Goal: Task Accomplishment & Management: Complete application form

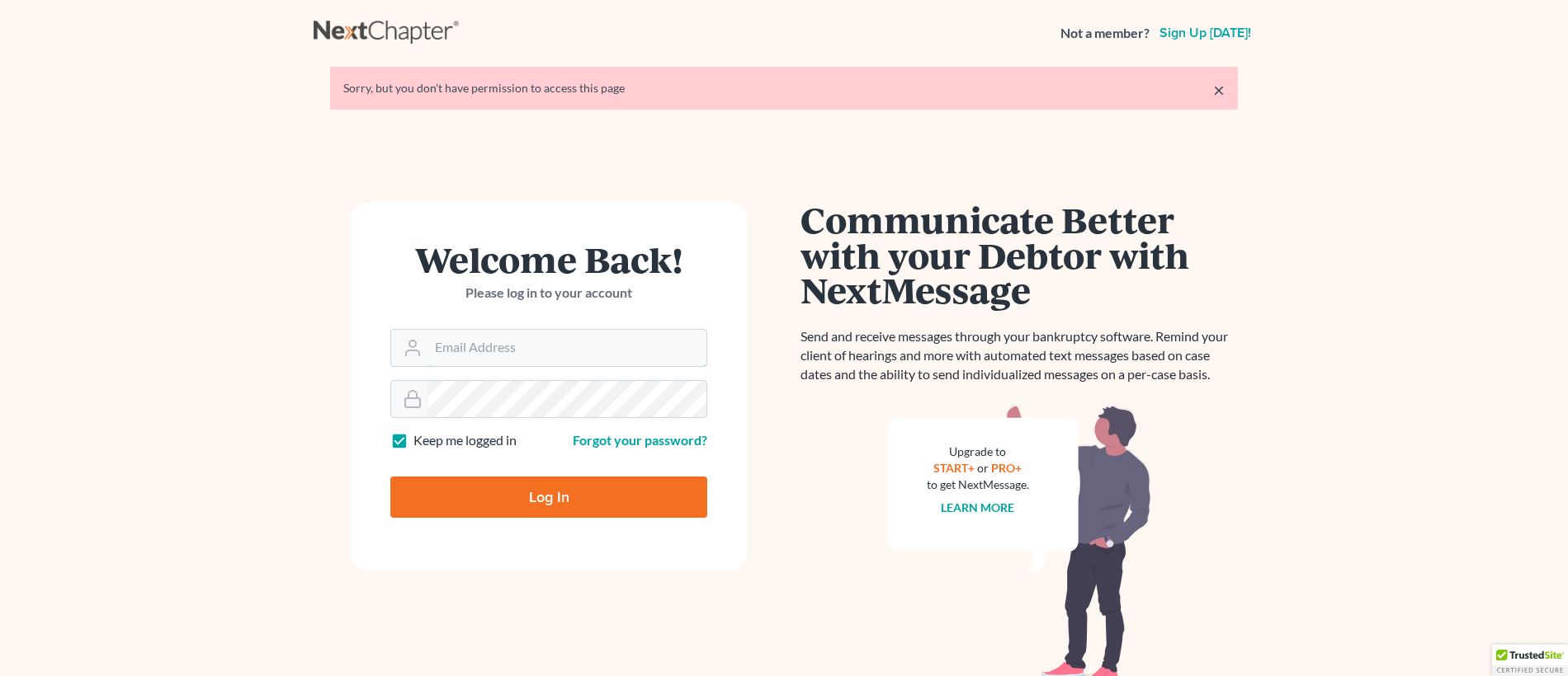
click at [481, 334] on input "Email Address" at bounding box center [567, 348] width 278 height 36
click at [520, 338] on input "Email Address" at bounding box center [567, 348] width 278 height 36
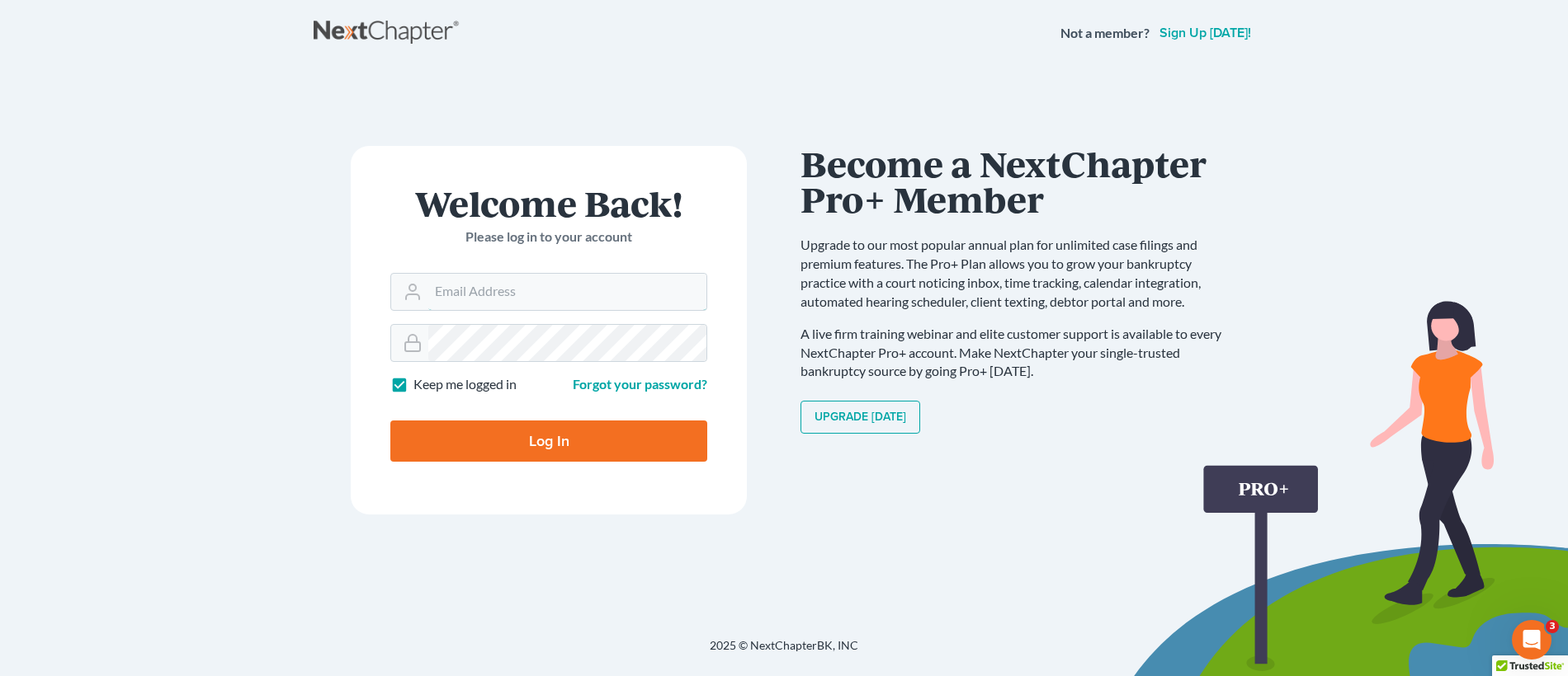
type input "cyanna@martinlawfirm.com"
click at [587, 433] on input "Log In" at bounding box center [549, 441] width 317 height 41
type input "Thinking..."
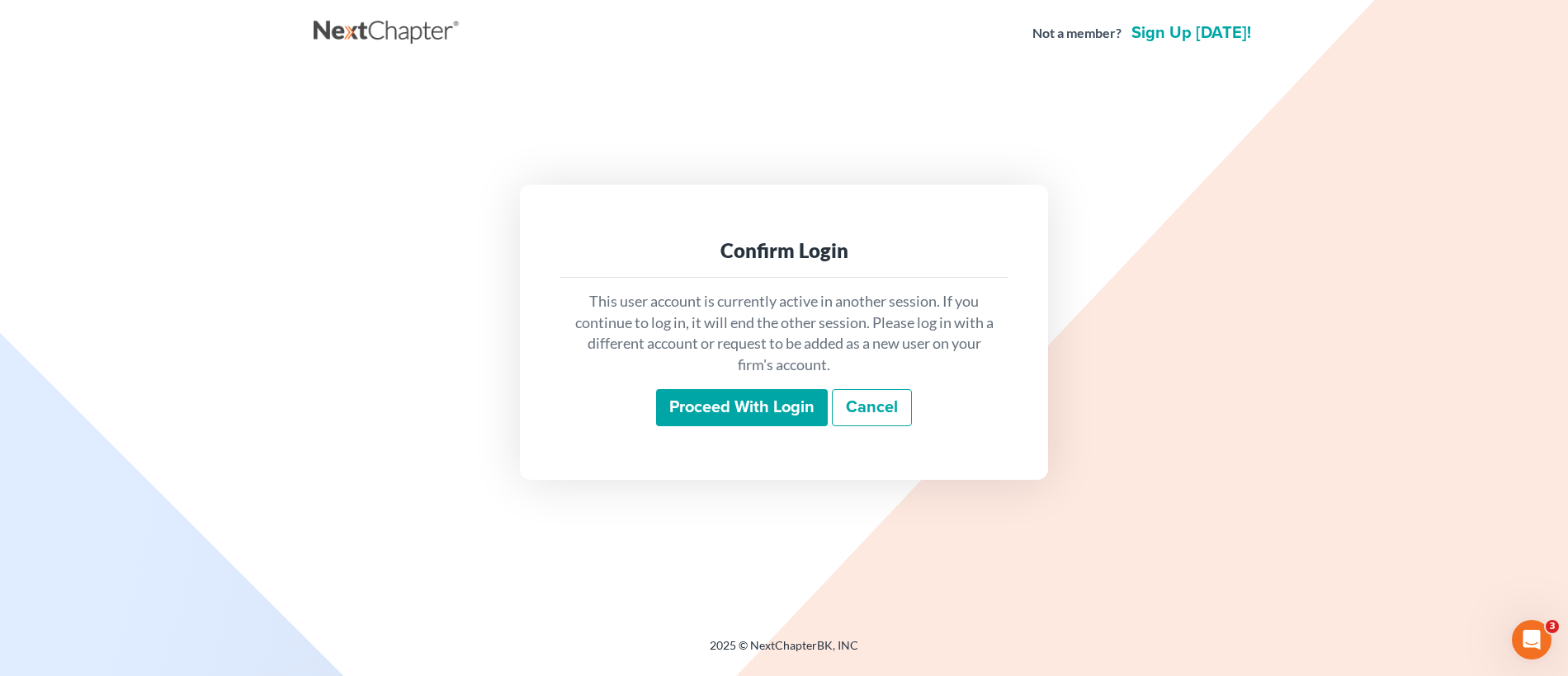
click at [766, 406] on input "Proceed with login" at bounding box center [742, 408] width 172 height 38
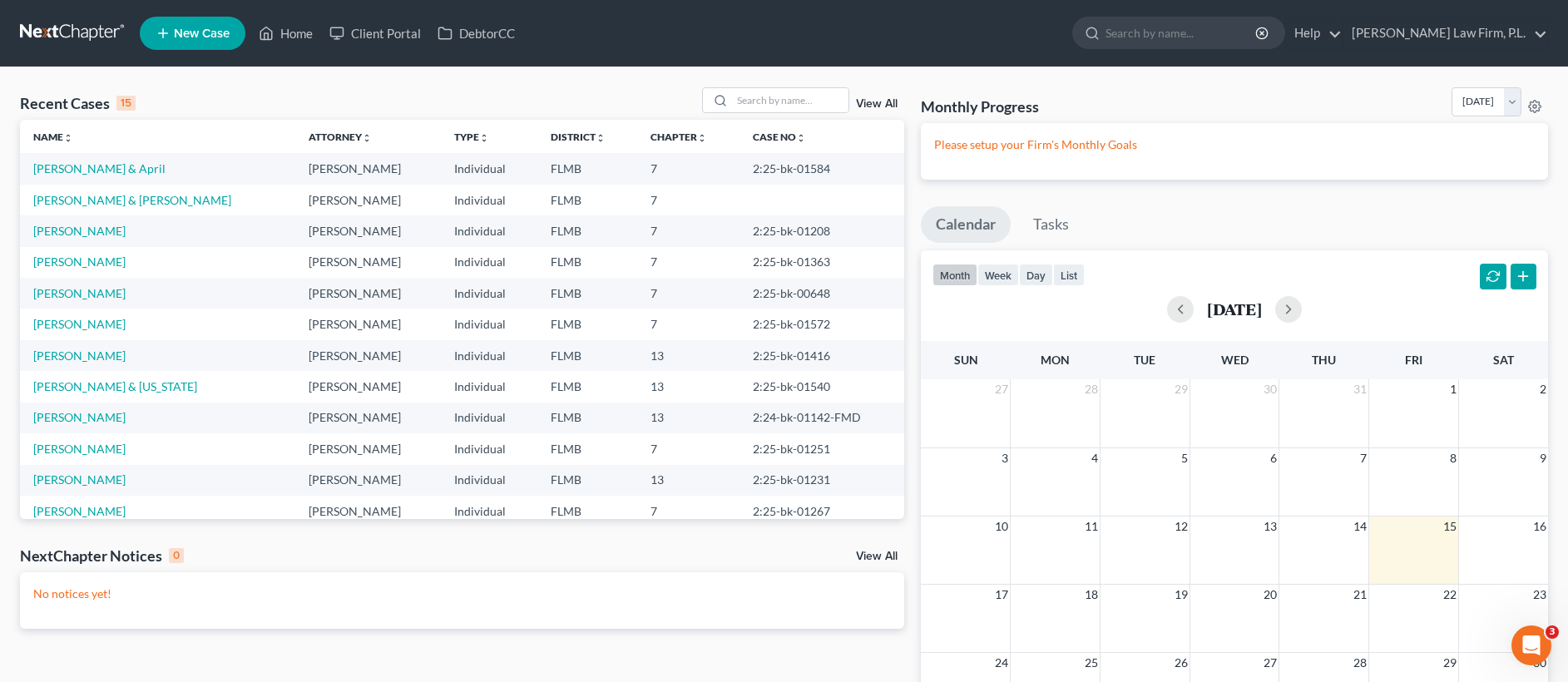
click at [203, 39] on span "New Case" at bounding box center [202, 33] width 56 height 13
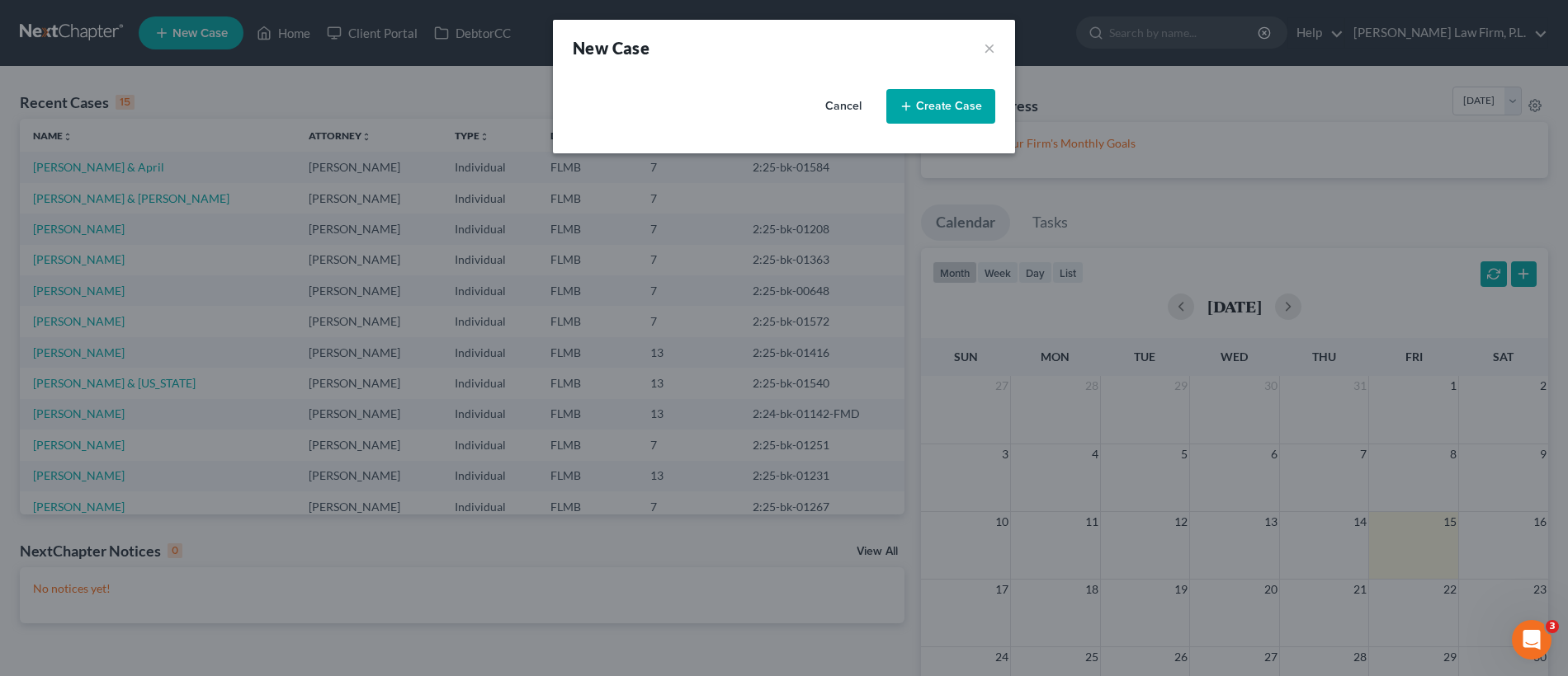
select select "15"
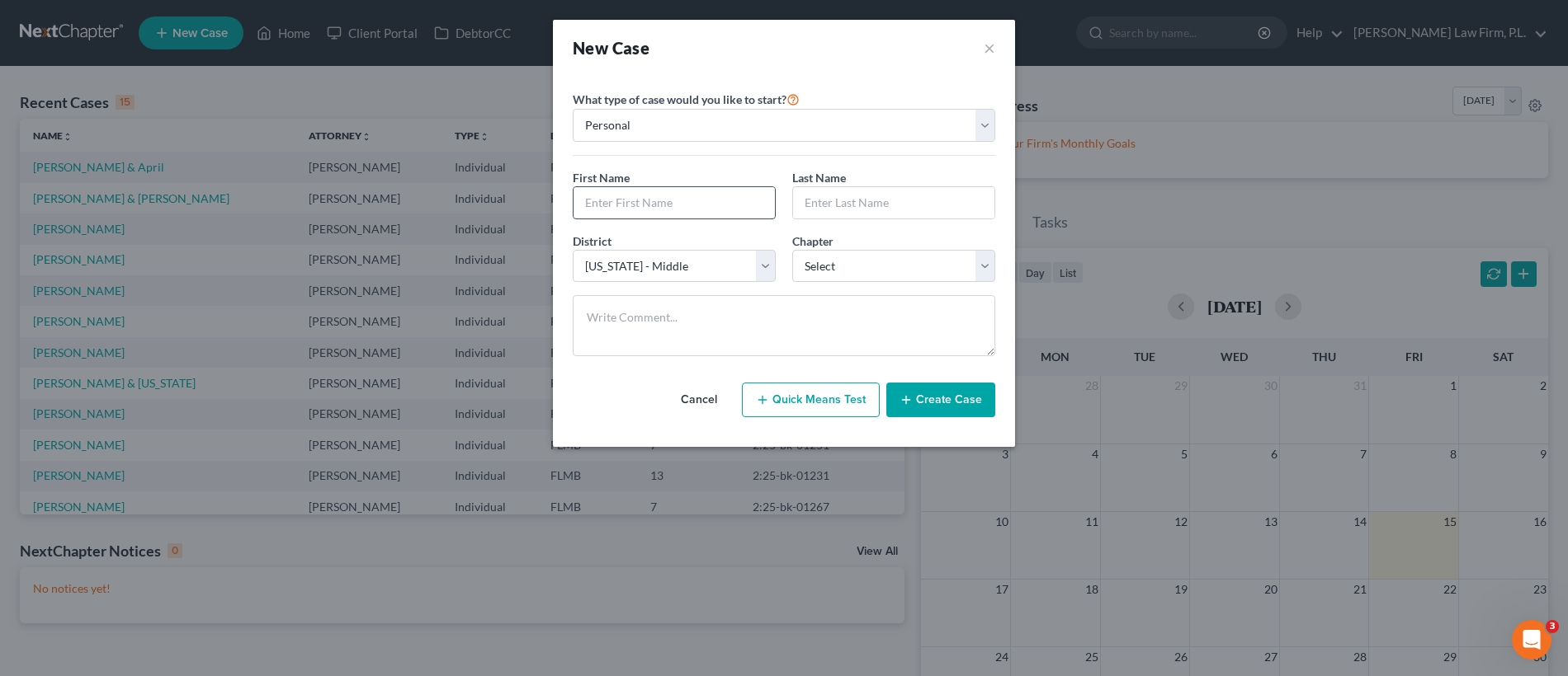
click at [705, 199] on input "text" at bounding box center [674, 202] width 201 height 31
type input "Edward"
type input "Basile"
click at [877, 266] on select "Select 7 11 12 13" at bounding box center [893, 266] width 203 height 33
select select "0"
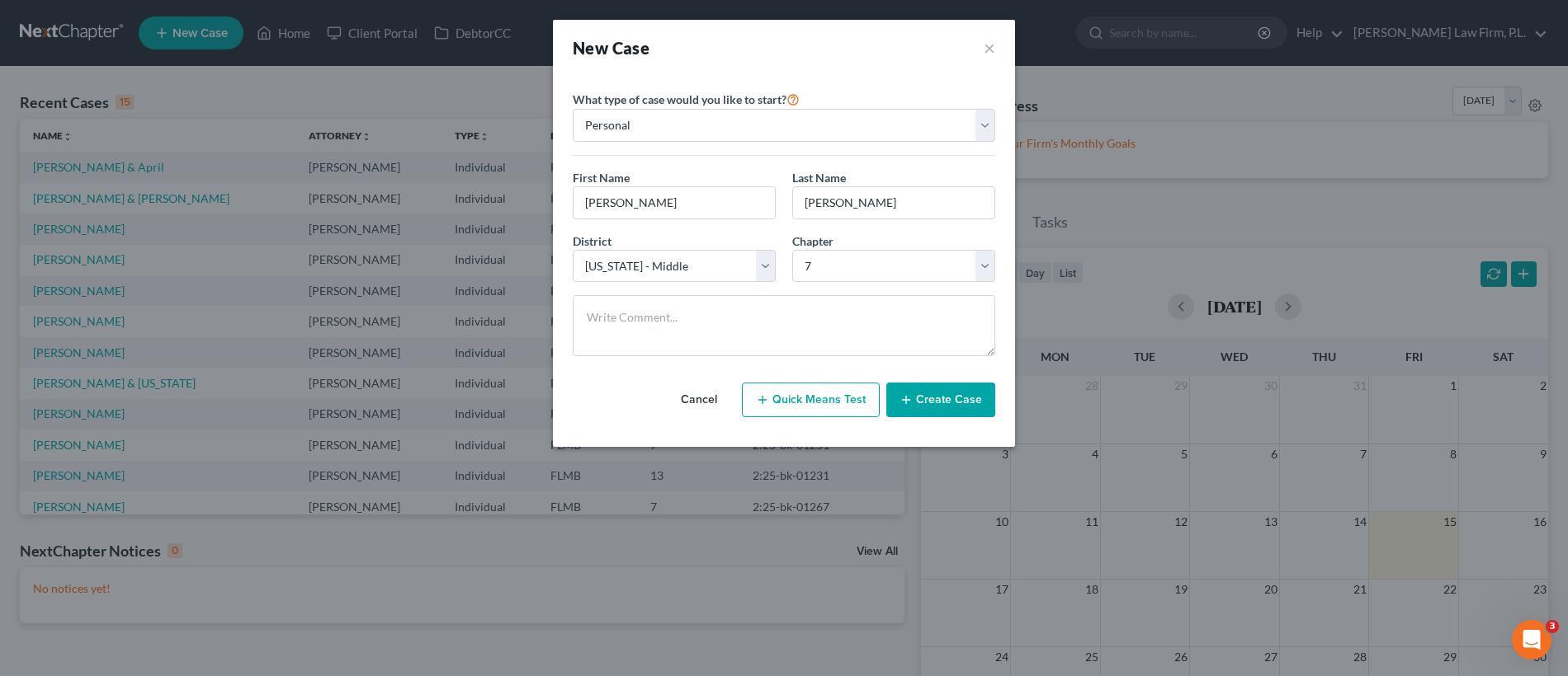
click at [955, 406] on button "Create Case" at bounding box center [940, 400] width 109 height 34
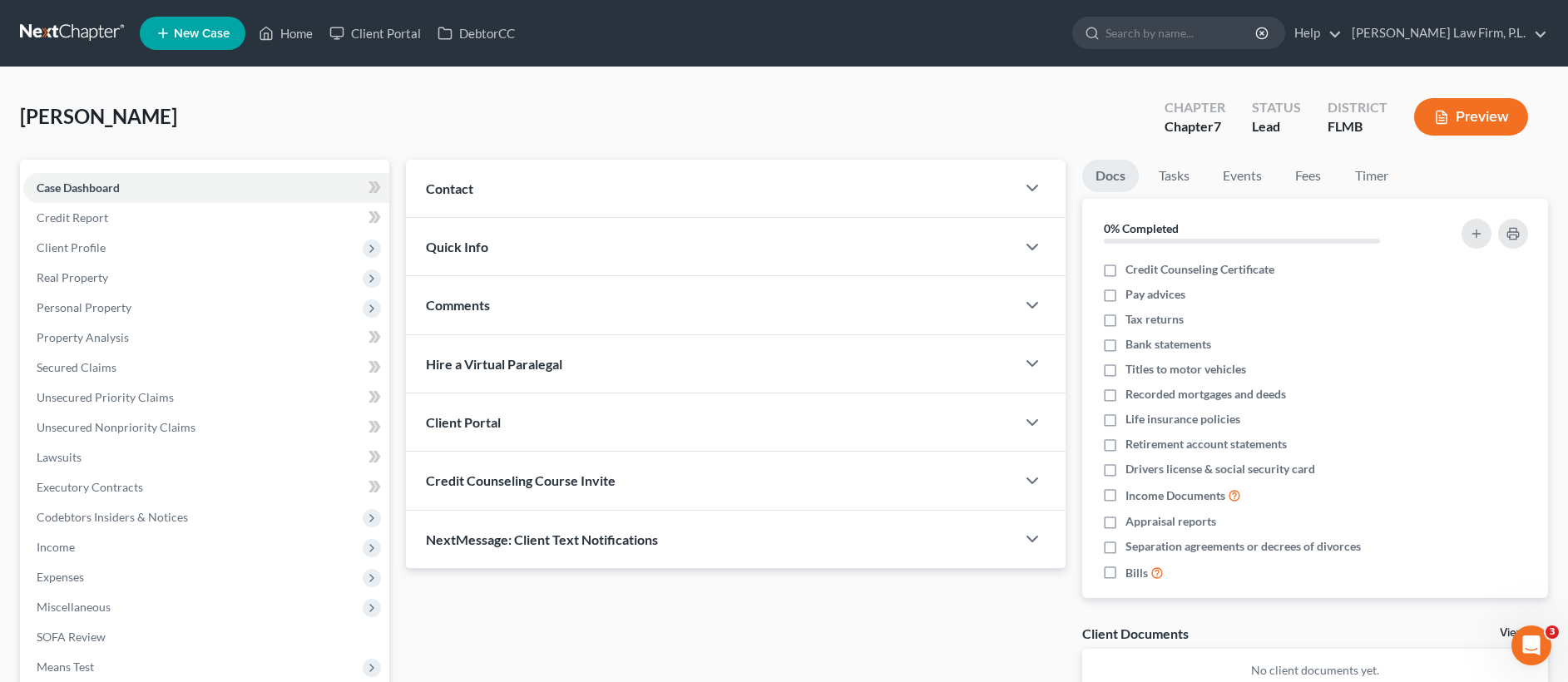
click at [575, 198] on div "Contact" at bounding box center [710, 188] width 609 height 57
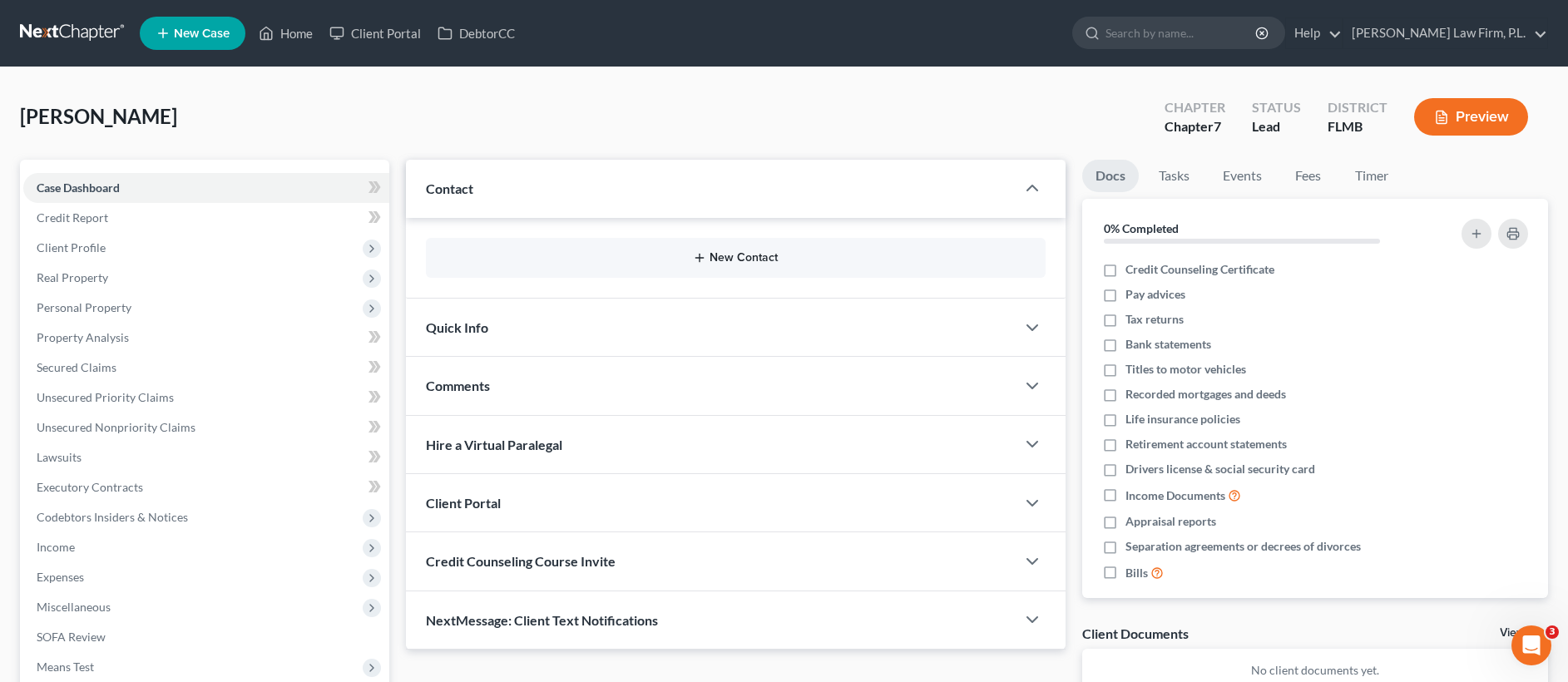
click at [566, 253] on button "New Contact" at bounding box center [735, 258] width 592 height 14
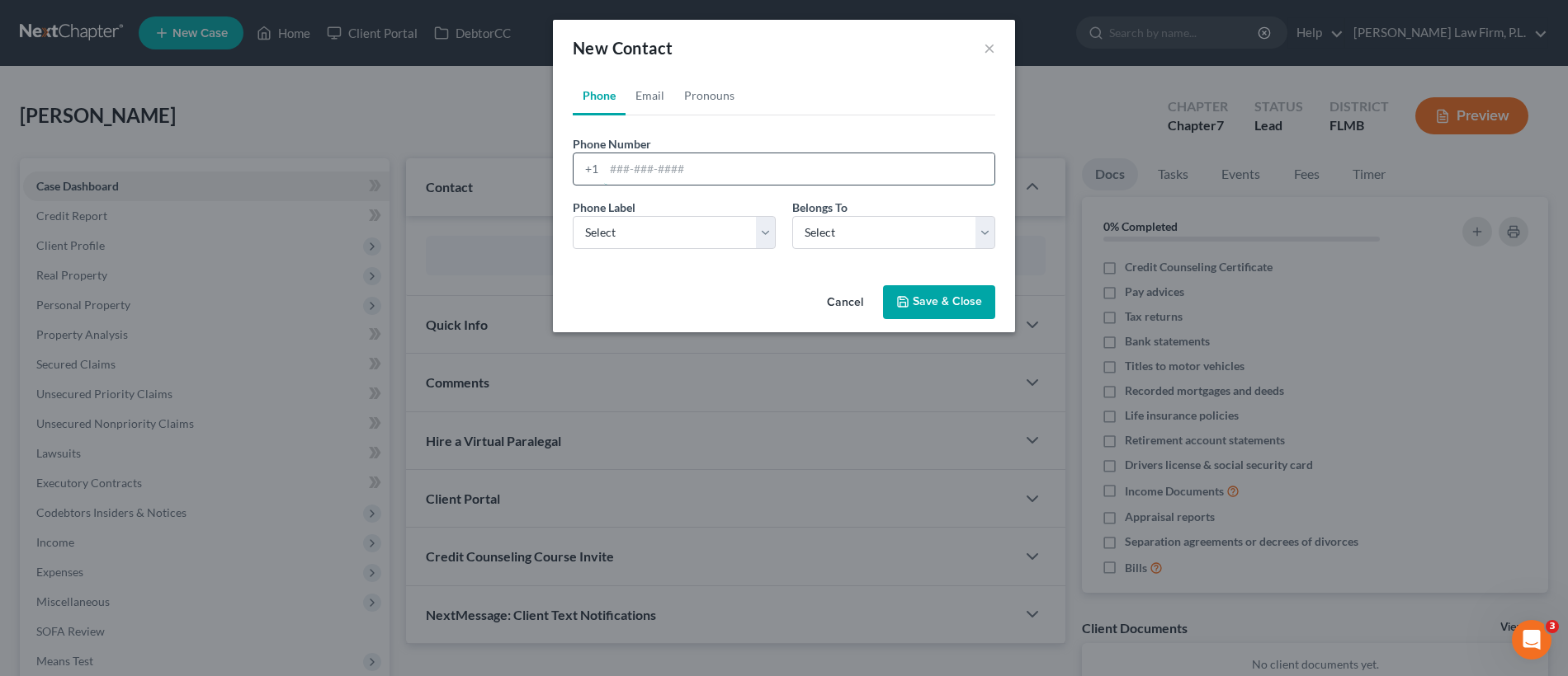
click at [665, 164] on input "tel" at bounding box center [800, 168] width 391 height 31
type input "7813414443"
click at [649, 233] on select "Select Mobile Home Work Other" at bounding box center [674, 232] width 203 height 33
select select "0"
click at [855, 233] on select "Select Client Other" at bounding box center [893, 232] width 203 height 33
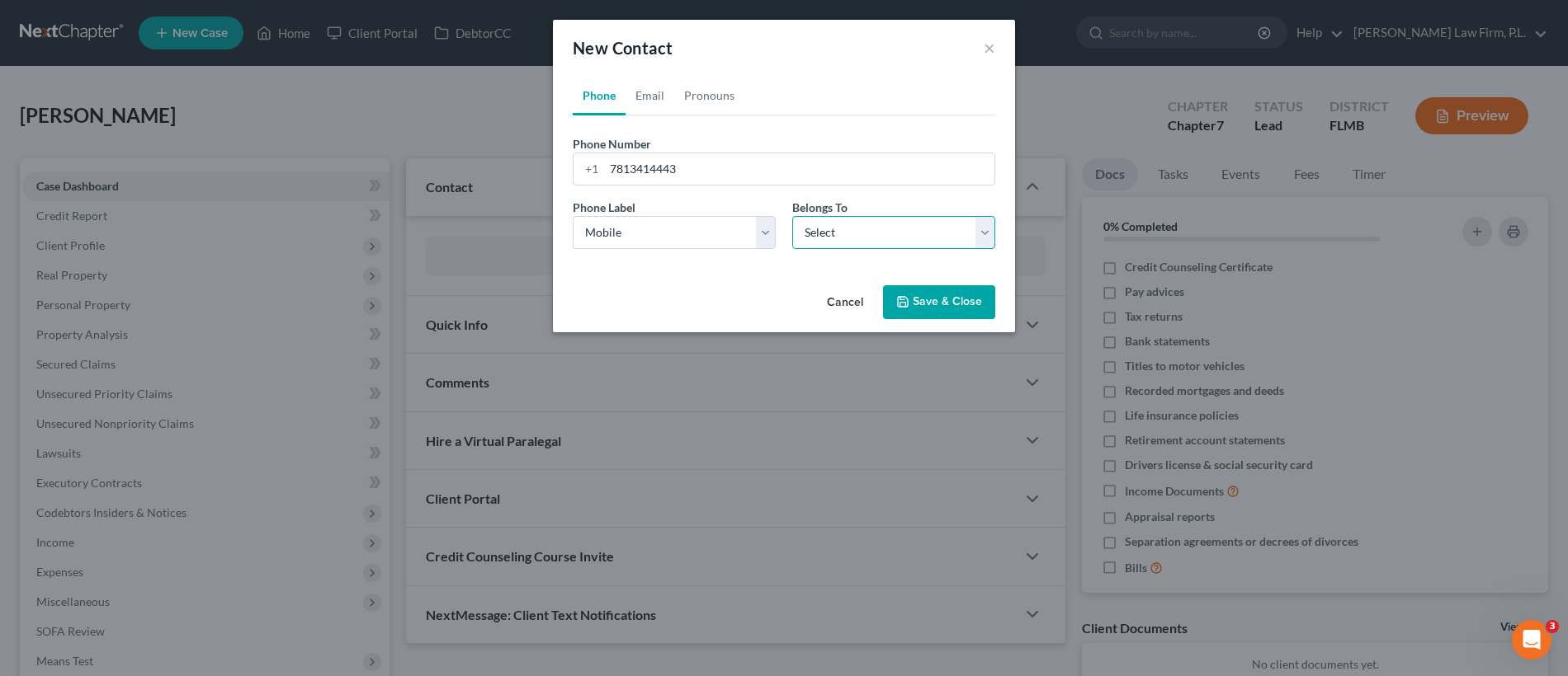
select select "0"
click at [959, 308] on button "Save & Close" at bounding box center [939, 302] width 112 height 34
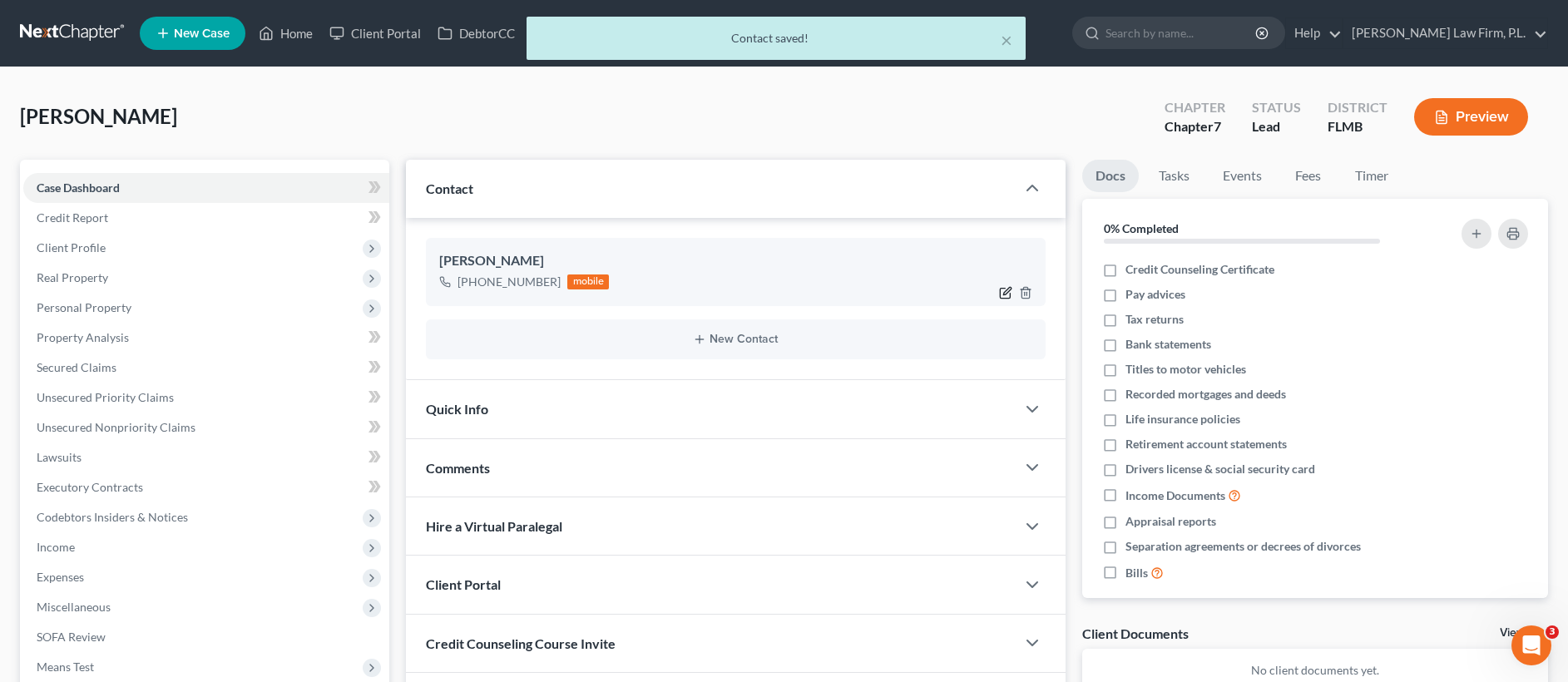
click at [1000, 291] on icon "button" at bounding box center [1005, 293] width 14 height 14
select select "0"
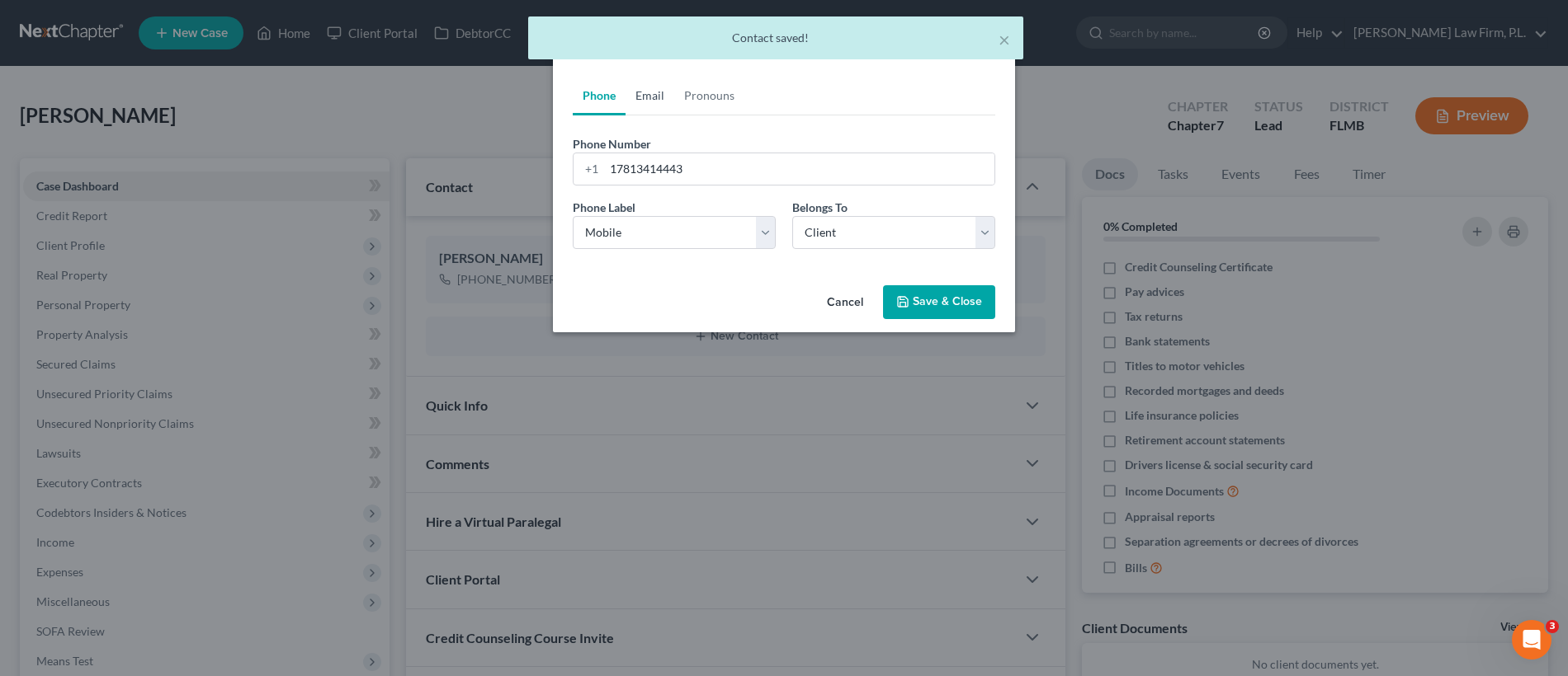
click at [655, 99] on link "Email" at bounding box center [649, 95] width 49 height 39
click at [661, 175] on input "email" at bounding box center [800, 168] width 391 height 31
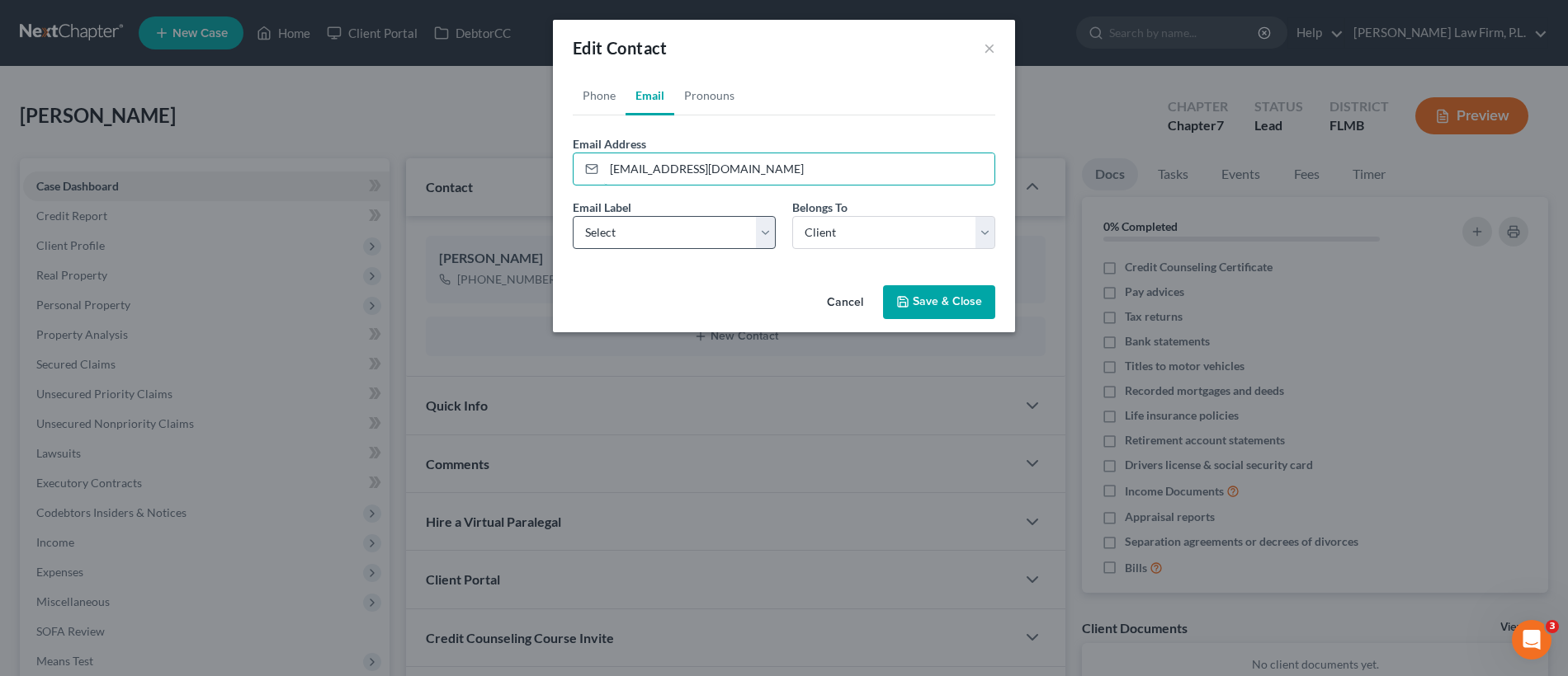
type input "ebasile@comcast.net"
click at [722, 221] on select "Select Home Work Other" at bounding box center [674, 232] width 203 height 33
select select "0"
click at [921, 303] on button "Save & Close" at bounding box center [939, 302] width 112 height 34
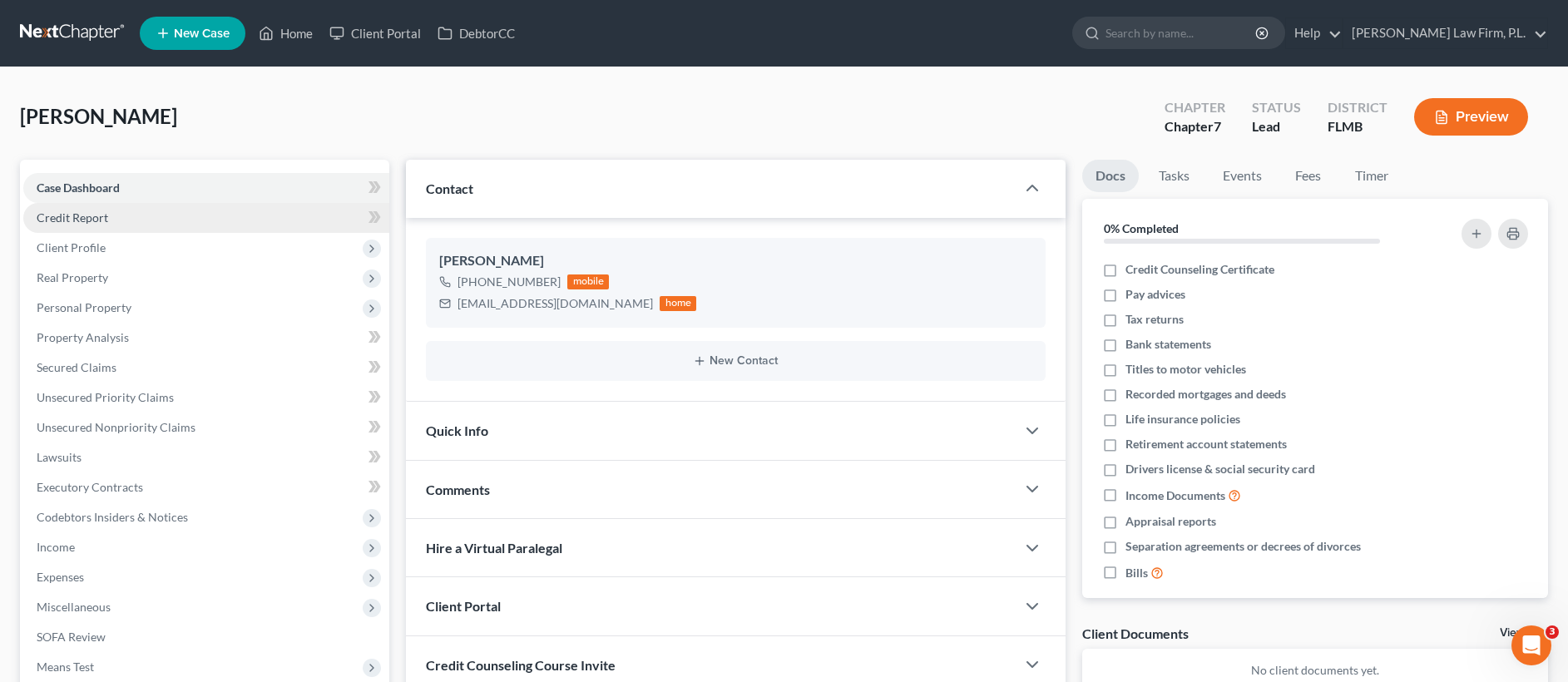
click at [226, 218] on link "Credit Report" at bounding box center [206, 217] width 366 height 30
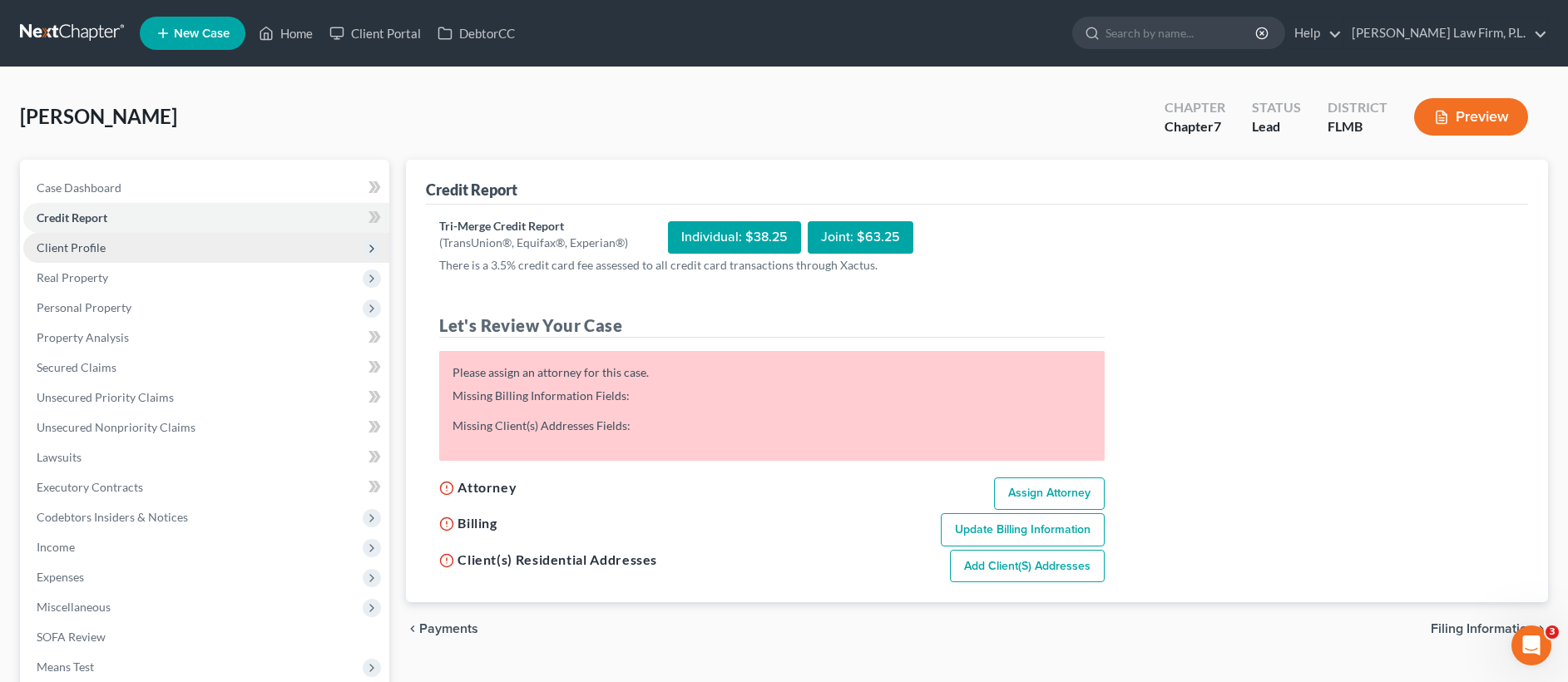
click at [218, 237] on span "Client Profile" at bounding box center [206, 248] width 366 height 30
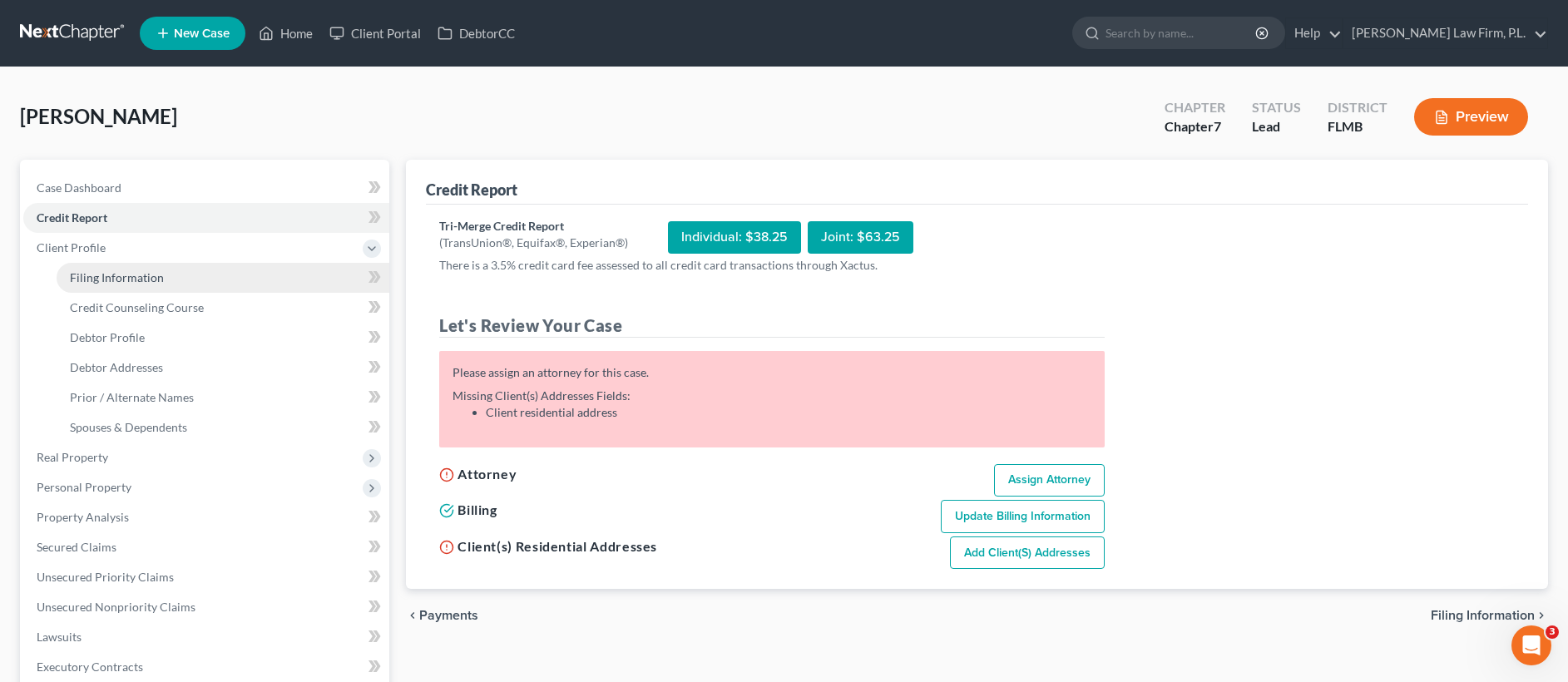
click at [162, 279] on link "Filing Information" at bounding box center [223, 277] width 333 height 30
select select "1"
select select "0"
select select "15"
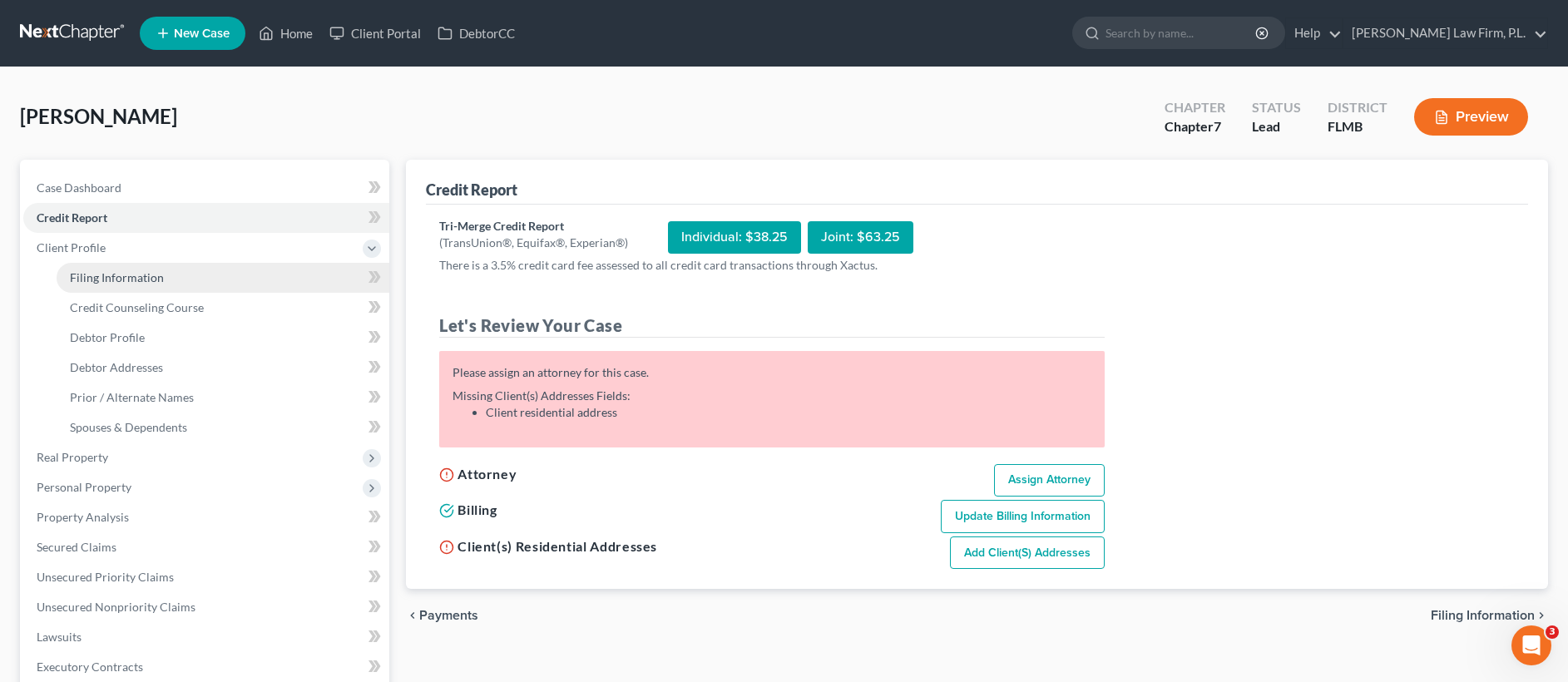
select select "9"
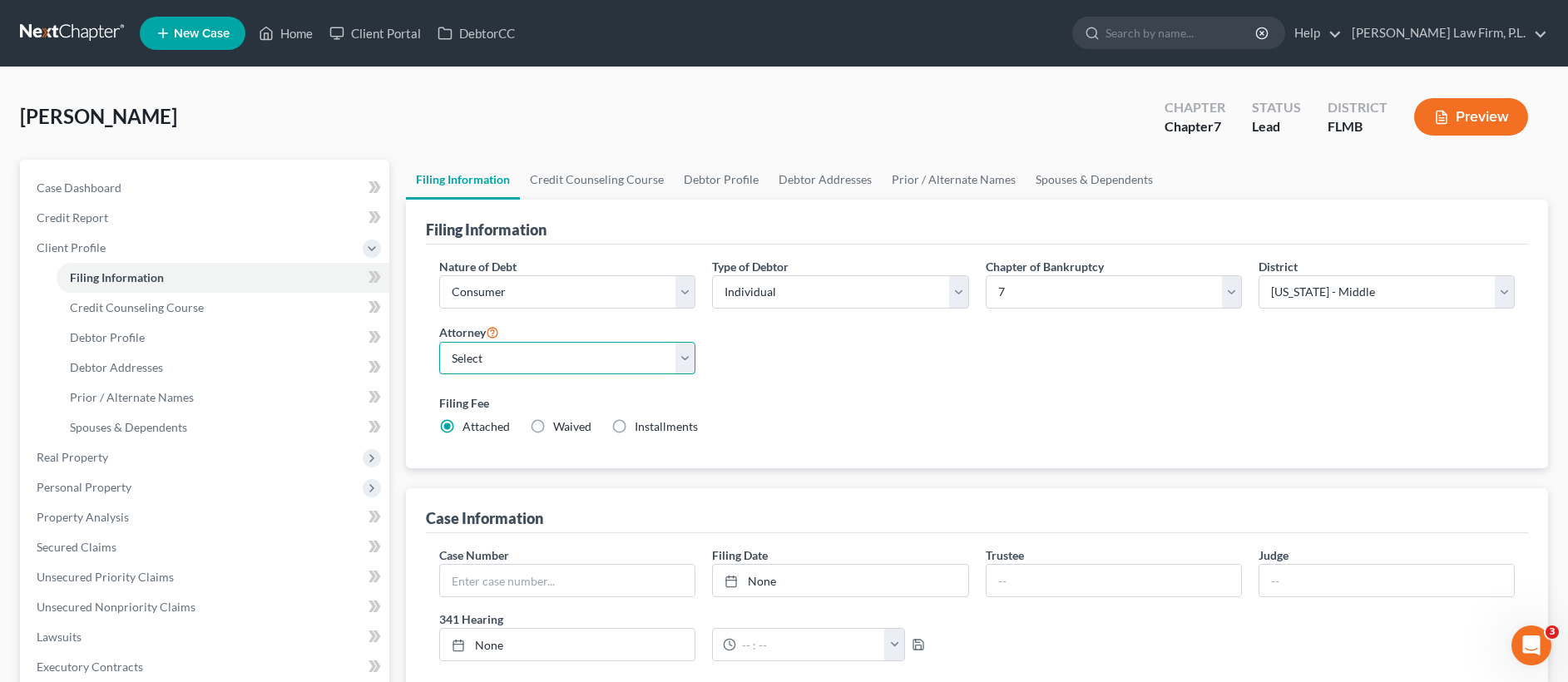
click at [581, 342] on select "Select Jonathan Bierfeld - FLMB Steven Martin - null" at bounding box center [567, 358] width 256 height 33
select select "0"
click at [596, 179] on link "Credit Counseling Course" at bounding box center [596, 179] width 154 height 40
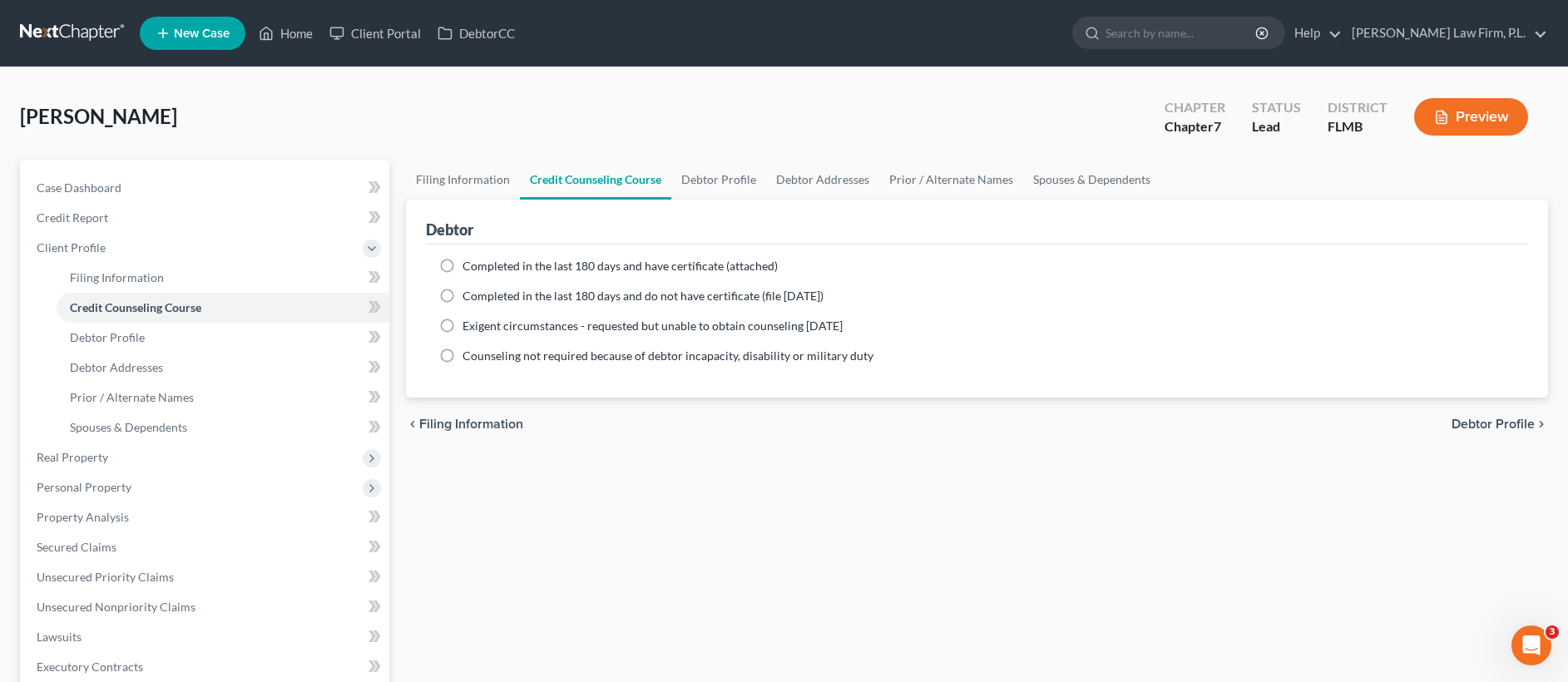
click at [462, 265] on label "Completed in the last 180 days and have certificate (attached)" at bounding box center [619, 266] width 315 height 17
click at [469, 265] on input "Completed in the last 180 days and have certificate (attached)" at bounding box center [474, 263] width 11 height 11
radio input "true"
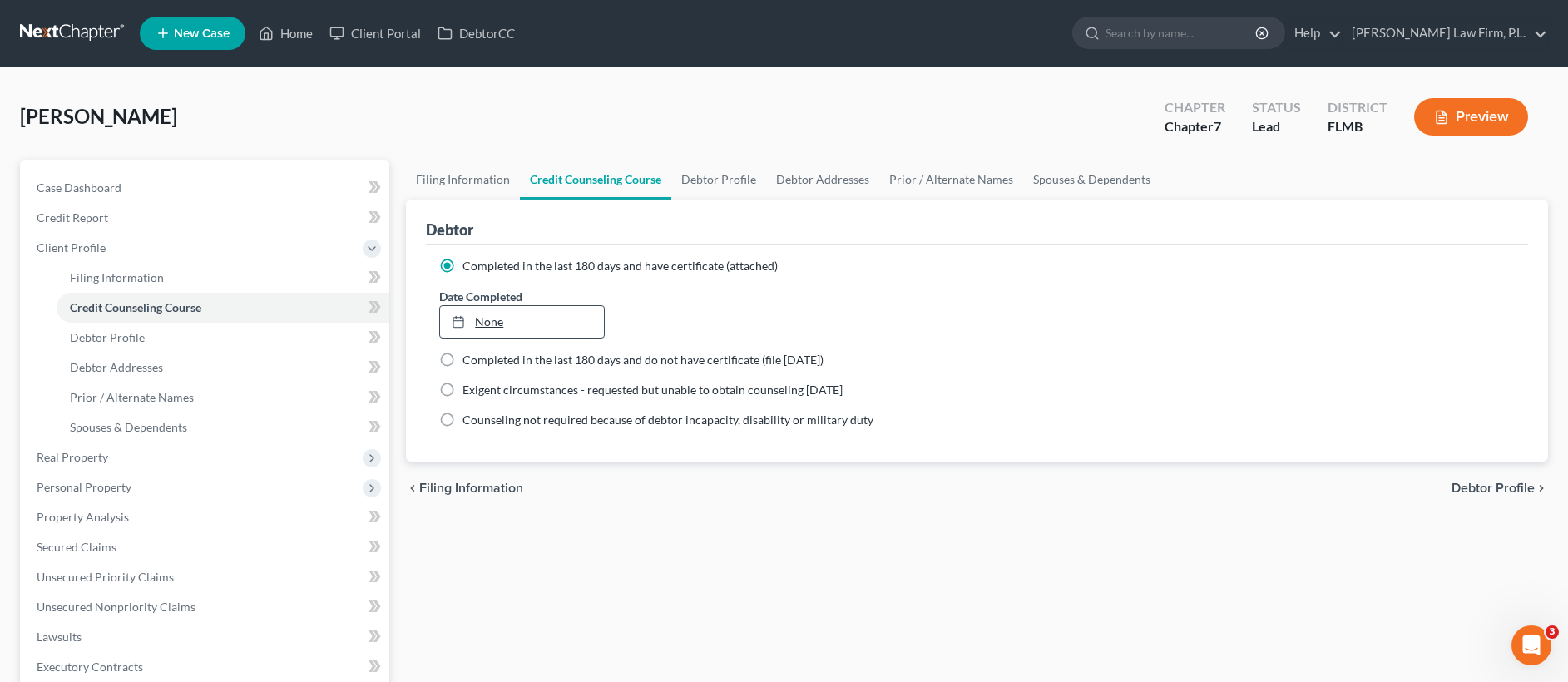
type input "8/15/2025"
click at [525, 323] on link "8/15/2025" at bounding box center [522, 321] width 164 height 31
click at [702, 182] on link "Debtor Profile" at bounding box center [719, 179] width 95 height 40
select select "0"
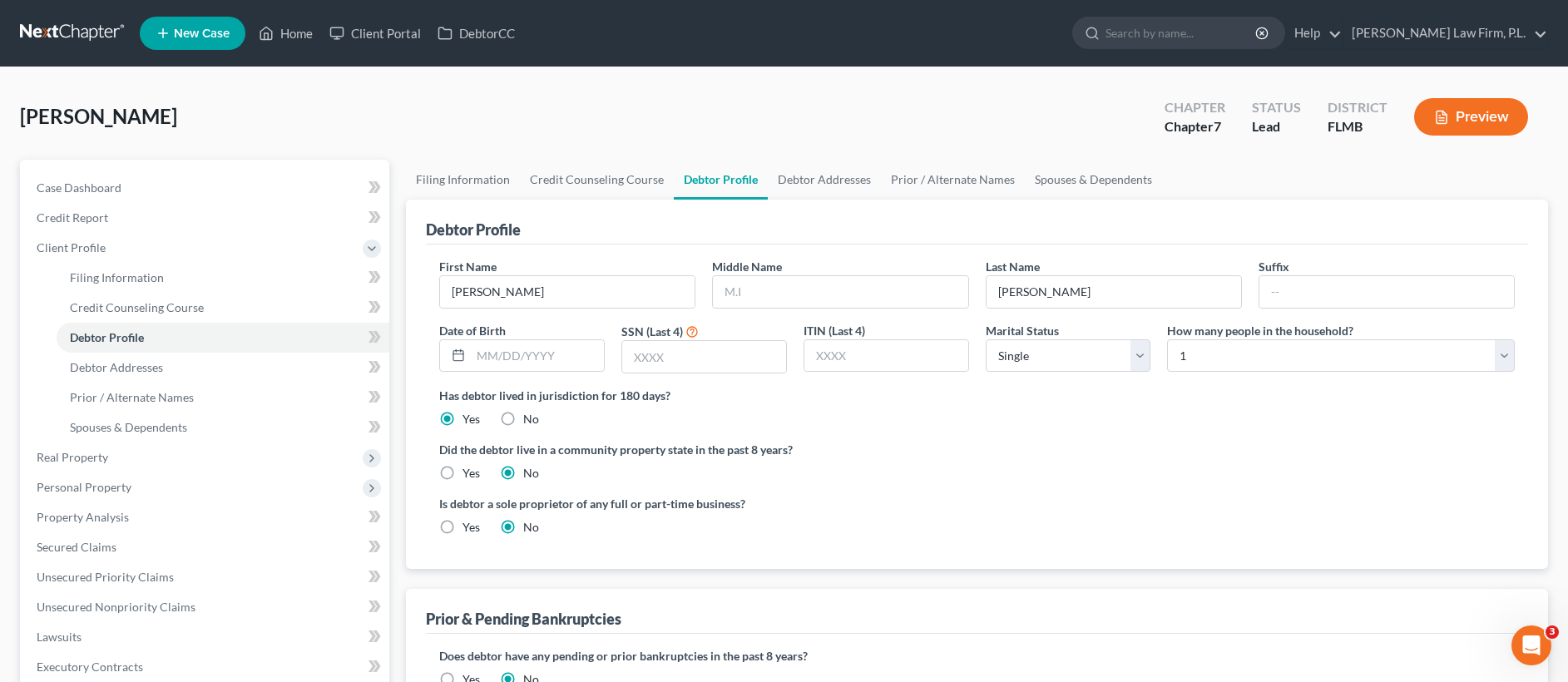
click at [849, 308] on div "First Name Edward Middle Name Last Name Basile Suffix Date of Birth SSN (Last 4…" at bounding box center [977, 322] width 1092 height 129
click at [850, 293] on input "text" at bounding box center [840, 292] width 254 height 31
type input "Carl"
click at [1326, 345] on select "Select 1 2 3 4 5 6 7 8 9 10 11 12 13 14 15 16 17 18 19 20" at bounding box center [1341, 356] width 348 height 33
select select "1"
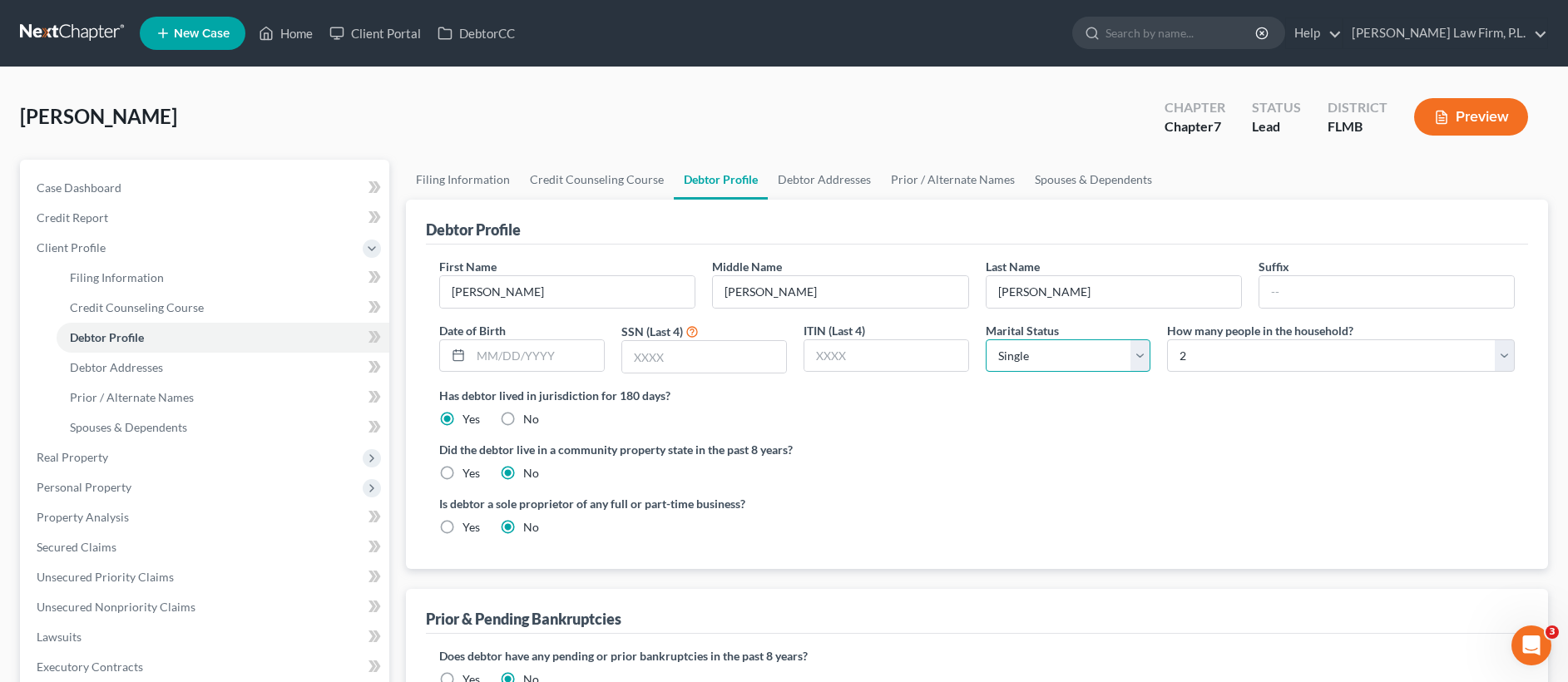
click at [1059, 348] on select "Select Single Married Separated Divorced Widowed" at bounding box center [1069, 356] width 166 height 33
select select "1"
click at [722, 359] on input "text" at bounding box center [704, 357] width 164 height 31
type input "8492"
click at [536, 362] on input "text" at bounding box center [537, 356] width 133 height 31
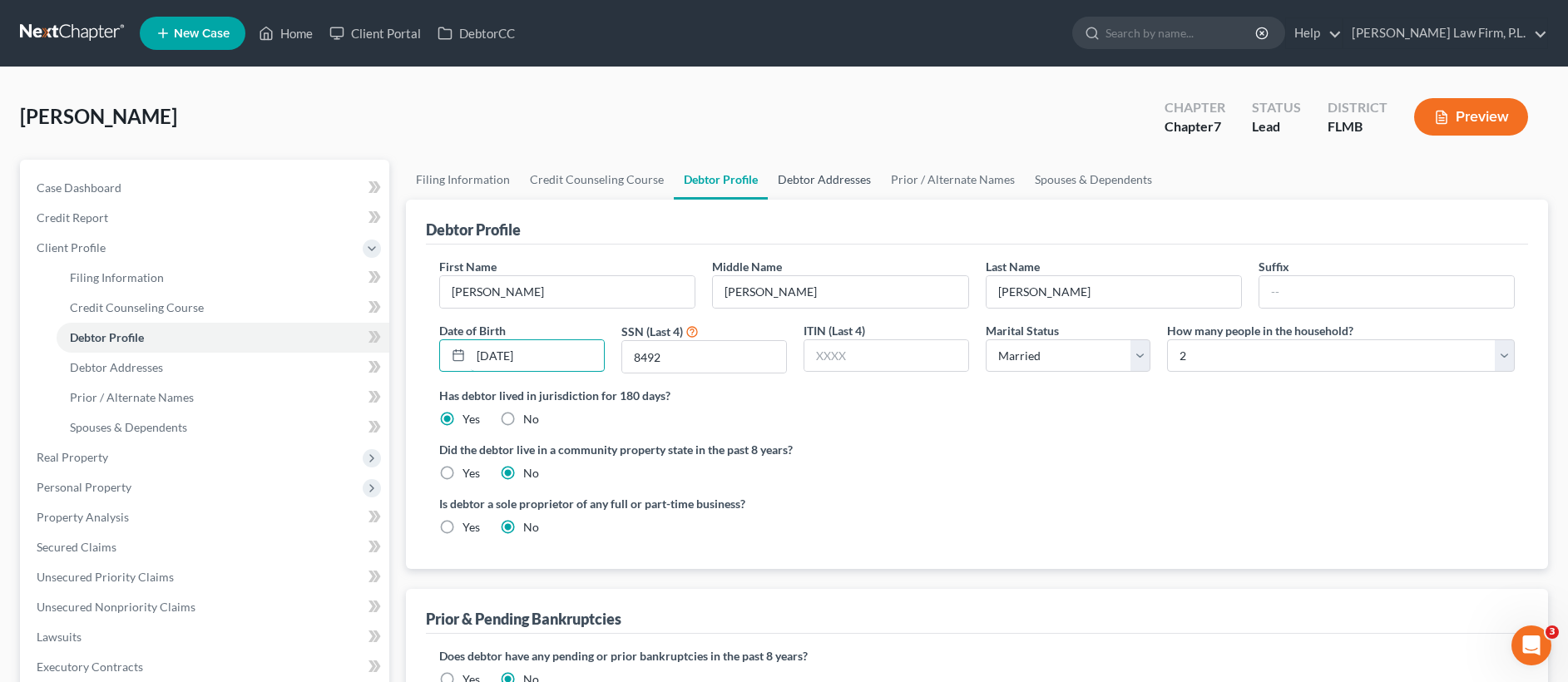
type input "07/15/1967"
click at [844, 182] on link "Debtor Addresses" at bounding box center [825, 179] width 113 height 40
select select "0"
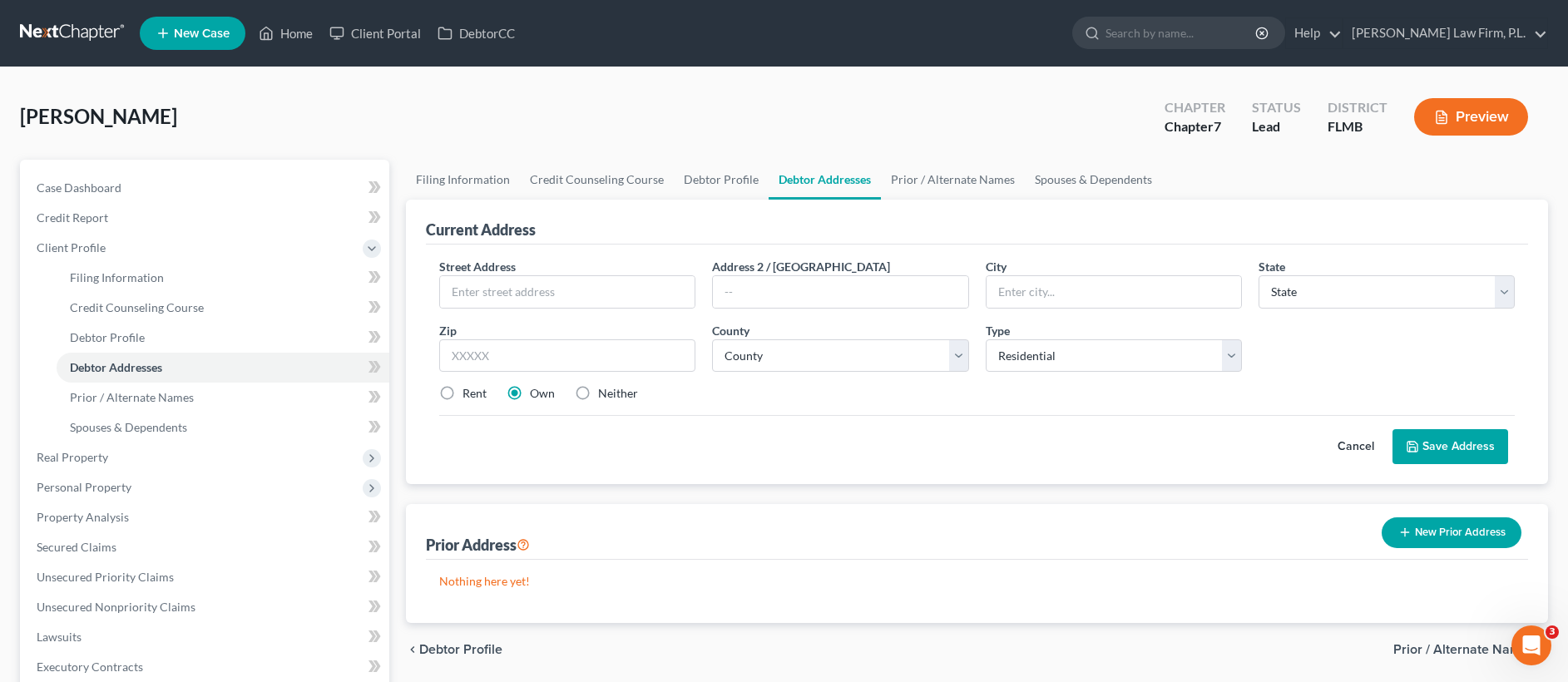
click at [509, 315] on div "Street Address * Address 2 / PO Box City * State * State AL AK AR AZ CA CO CT D…" at bounding box center [977, 336] width 1092 height 158
click at [515, 298] on input "text" at bounding box center [567, 292] width 254 height 31
type input "19302 Congressional Court"
click at [587, 340] on input "text" at bounding box center [567, 356] width 256 height 33
type input "33903"
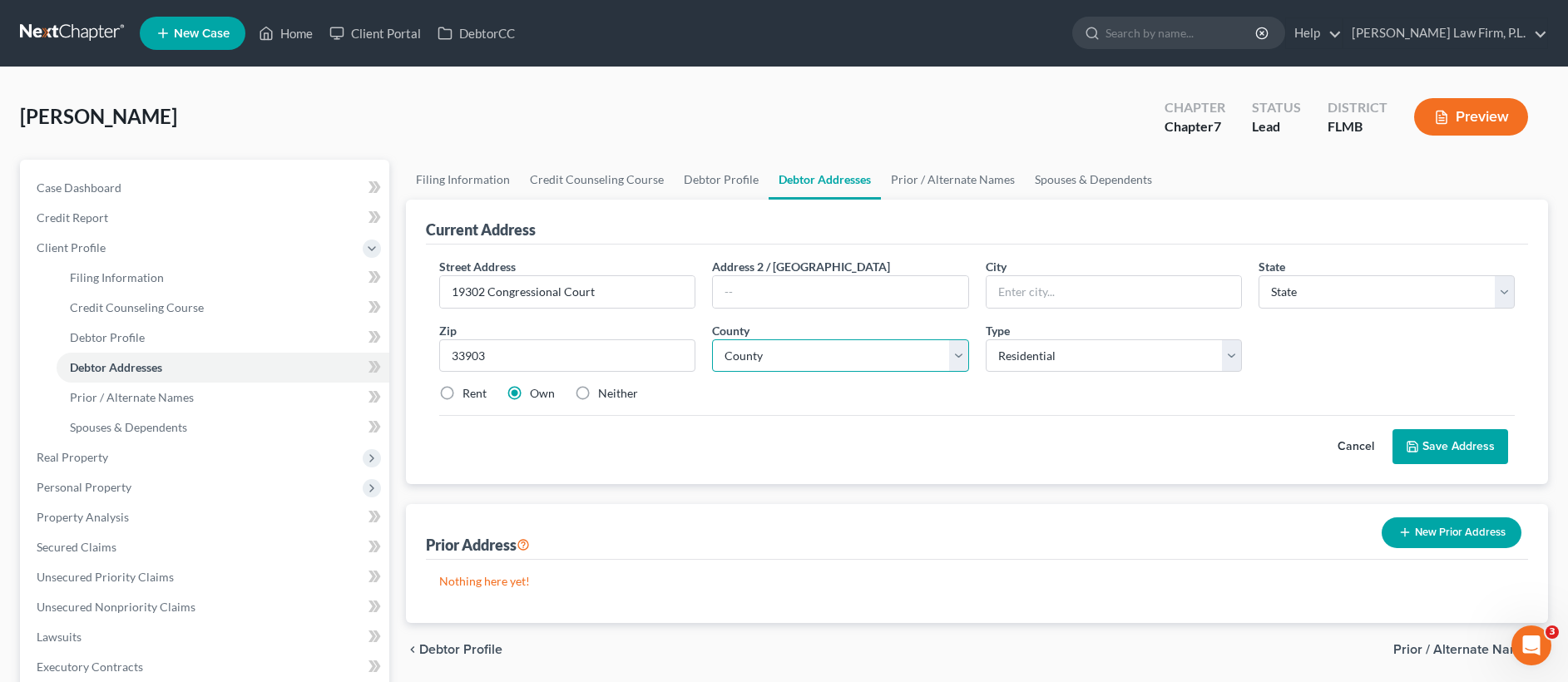
type input "North Fort Myers"
select select "9"
click at [765, 354] on select "County Alachua County Baker County Bay County Bradford County Brevard County Br…" at bounding box center [840, 356] width 256 height 33
select select "34"
click at [1458, 449] on button "Save Address" at bounding box center [1450, 446] width 116 height 35
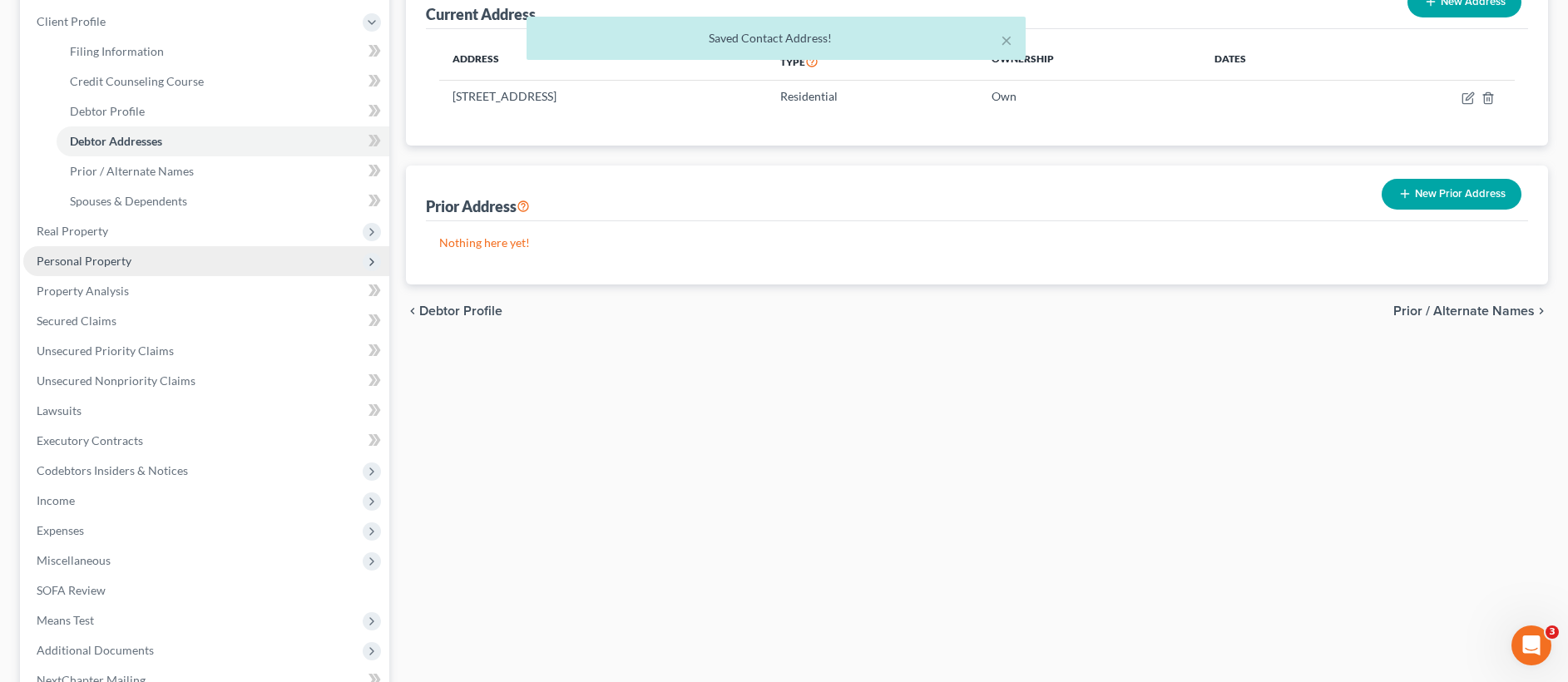
scroll to position [236, 0]
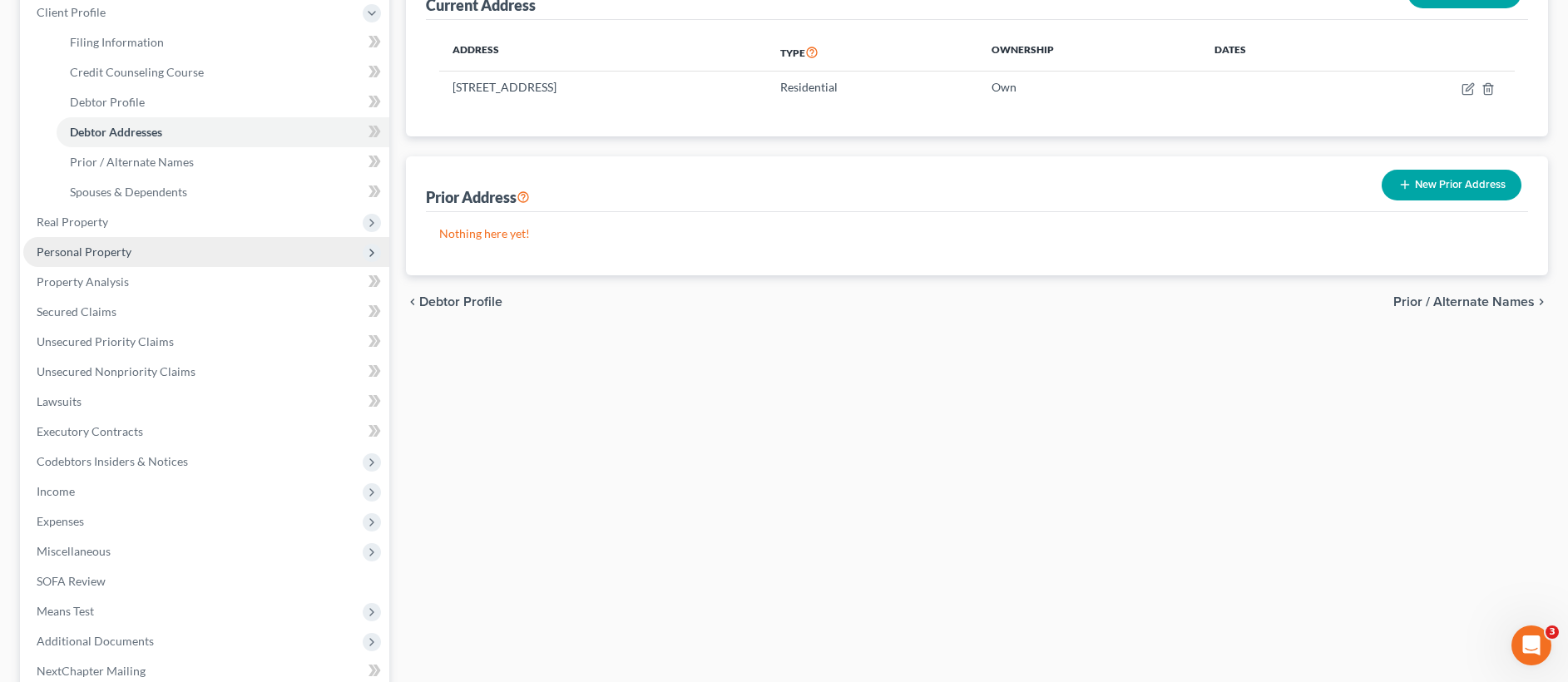
click at [150, 255] on span "Personal Property" at bounding box center [206, 252] width 366 height 30
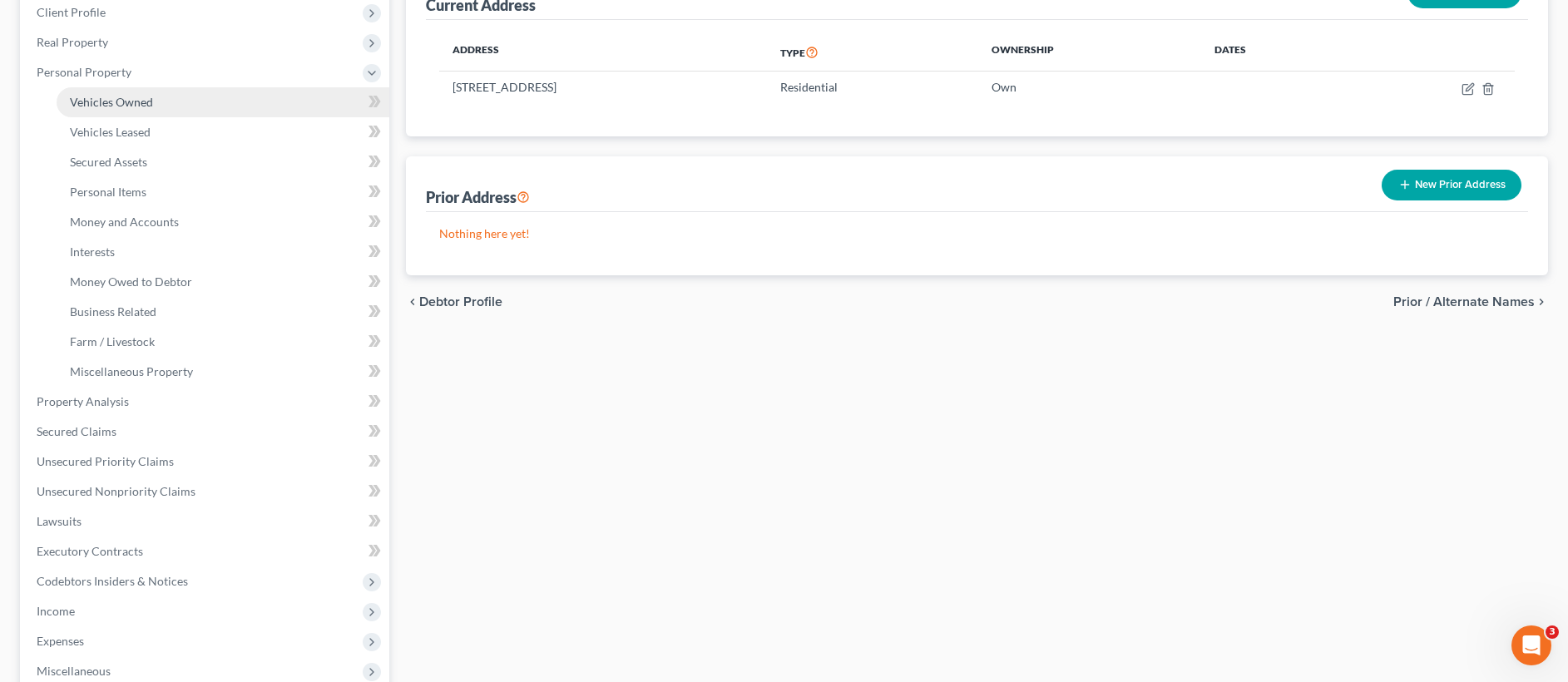
click at [138, 106] on span "Vehicles Owned" at bounding box center [112, 101] width 83 height 14
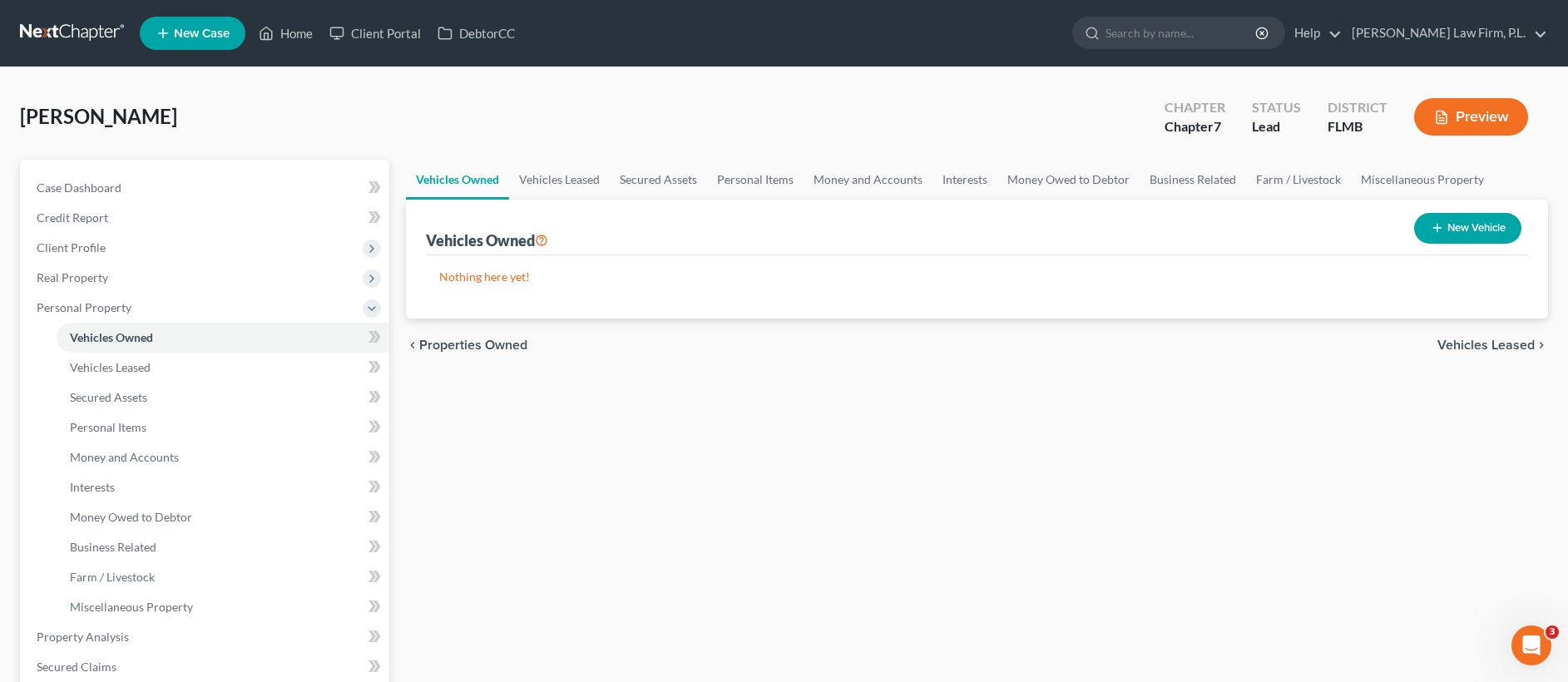
click at [1452, 232] on button "New Vehicle" at bounding box center [1467, 228] width 107 height 30
select select "0"
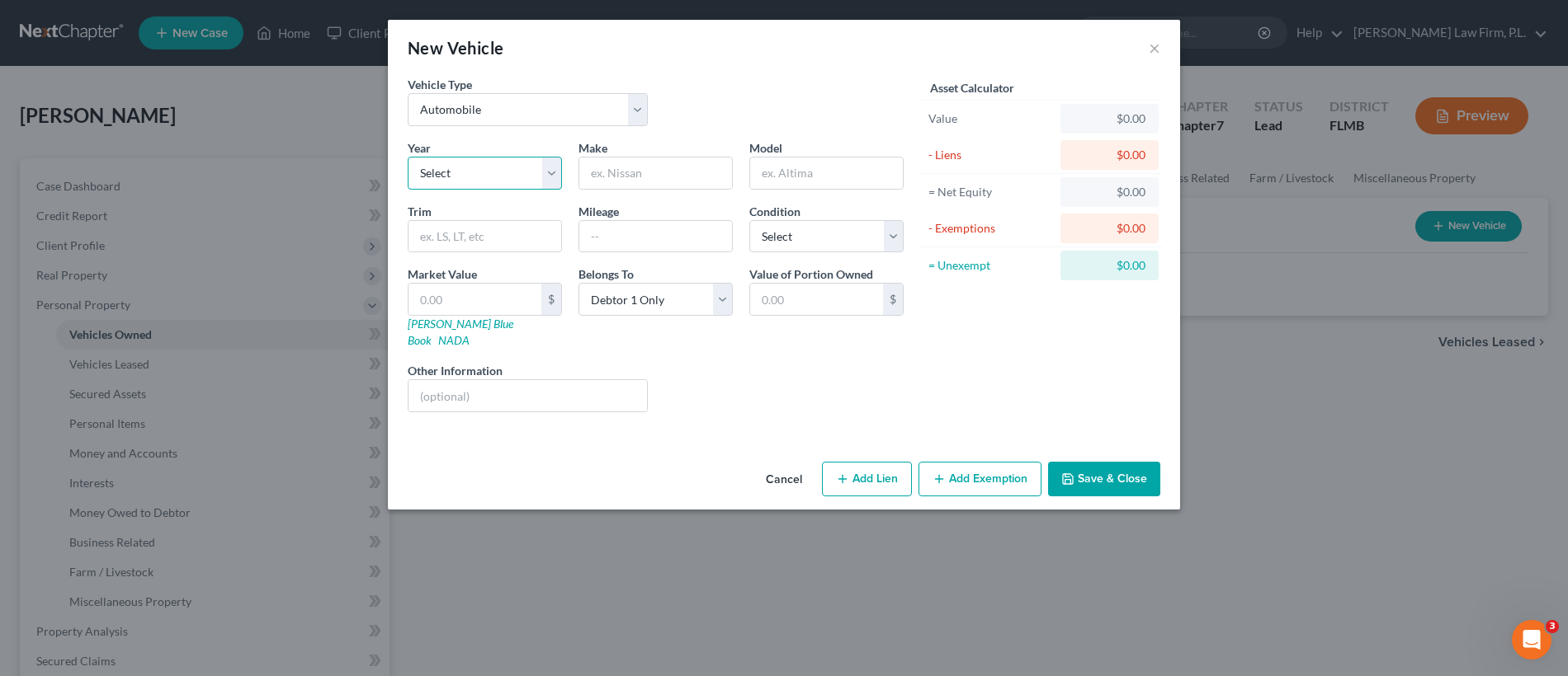
click at [454, 171] on select "Select 2026 2025 2024 2023 2022 2021 2020 2019 2018 2017 2016 2015 2014 2013 20…" at bounding box center [484, 173] width 154 height 33
select select "15"
click at [614, 170] on input "text" at bounding box center [655, 173] width 153 height 31
type input "Infiniti"
type input "G37X"
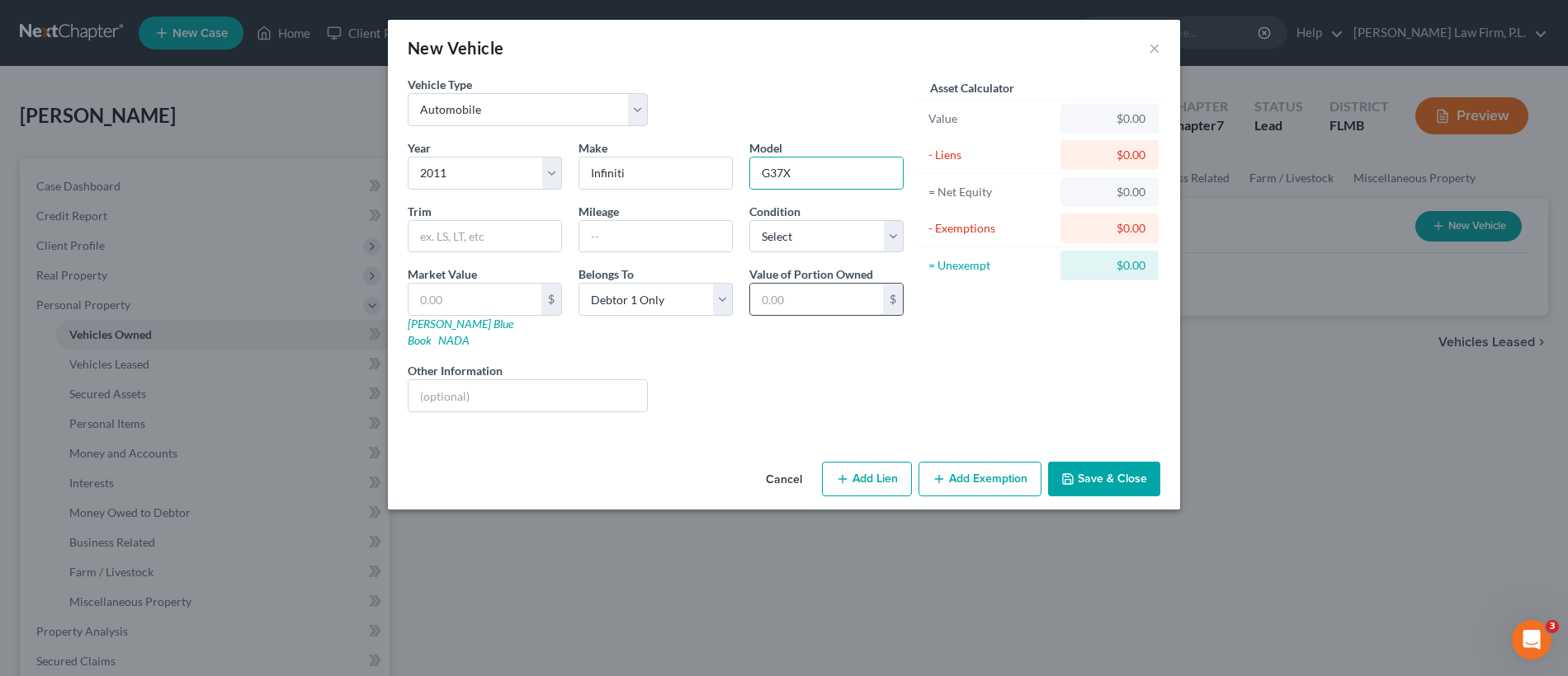
click at [786, 291] on input "text" at bounding box center [816, 299] width 133 height 31
click at [656, 305] on select "Select Debtor 1 Only Debtor 2 Only Debtor 1 And Debtor 2 Only At Least One Of T…" at bounding box center [655, 299] width 154 height 33
click at [605, 239] on input "text" at bounding box center [655, 236] width 153 height 31
type input "110000"
click at [555, 386] on input "text" at bounding box center [527, 395] width 239 height 31
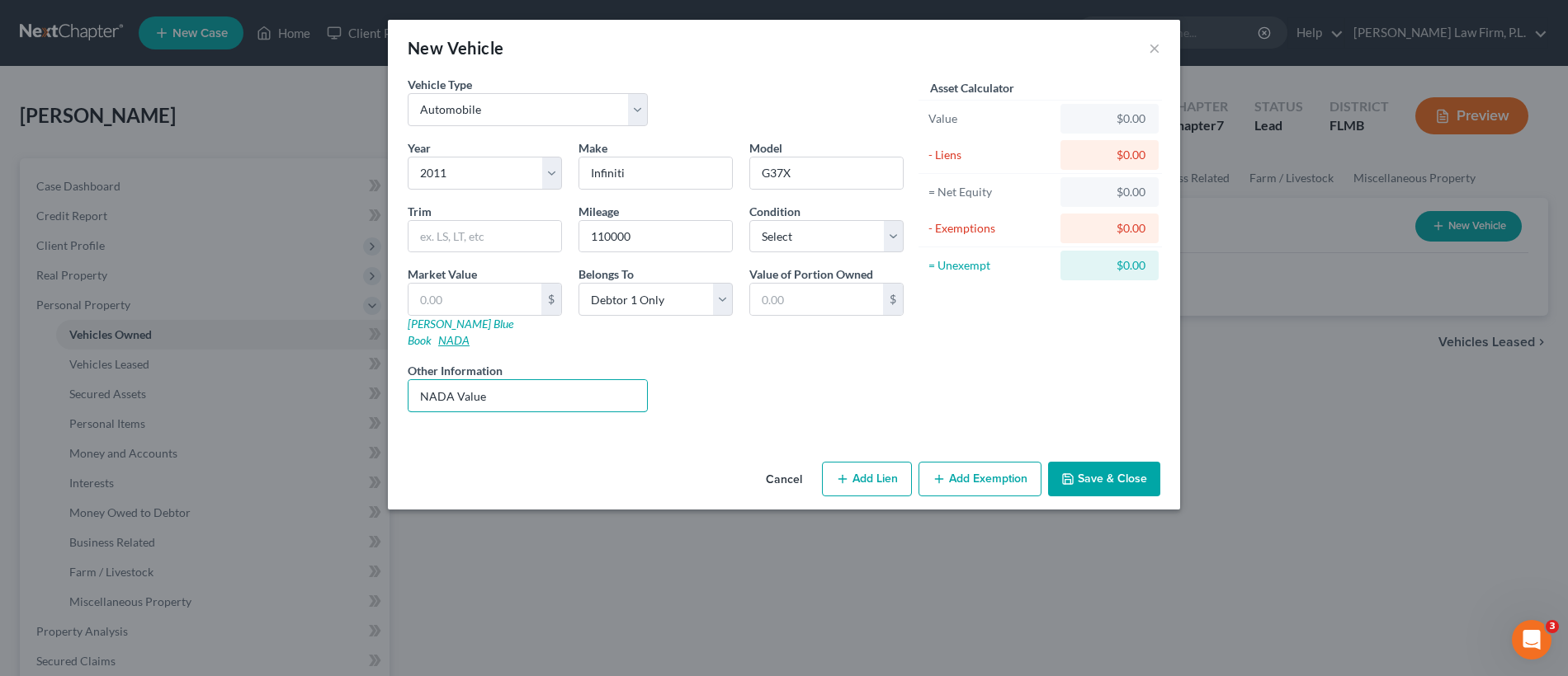
type input "NADA Value"
click at [469, 333] on link "NADA" at bounding box center [453, 340] width 31 height 14
click at [492, 305] on input "text" at bounding box center [474, 299] width 133 height 31
paste input "$5,125"
type input "$5,125"
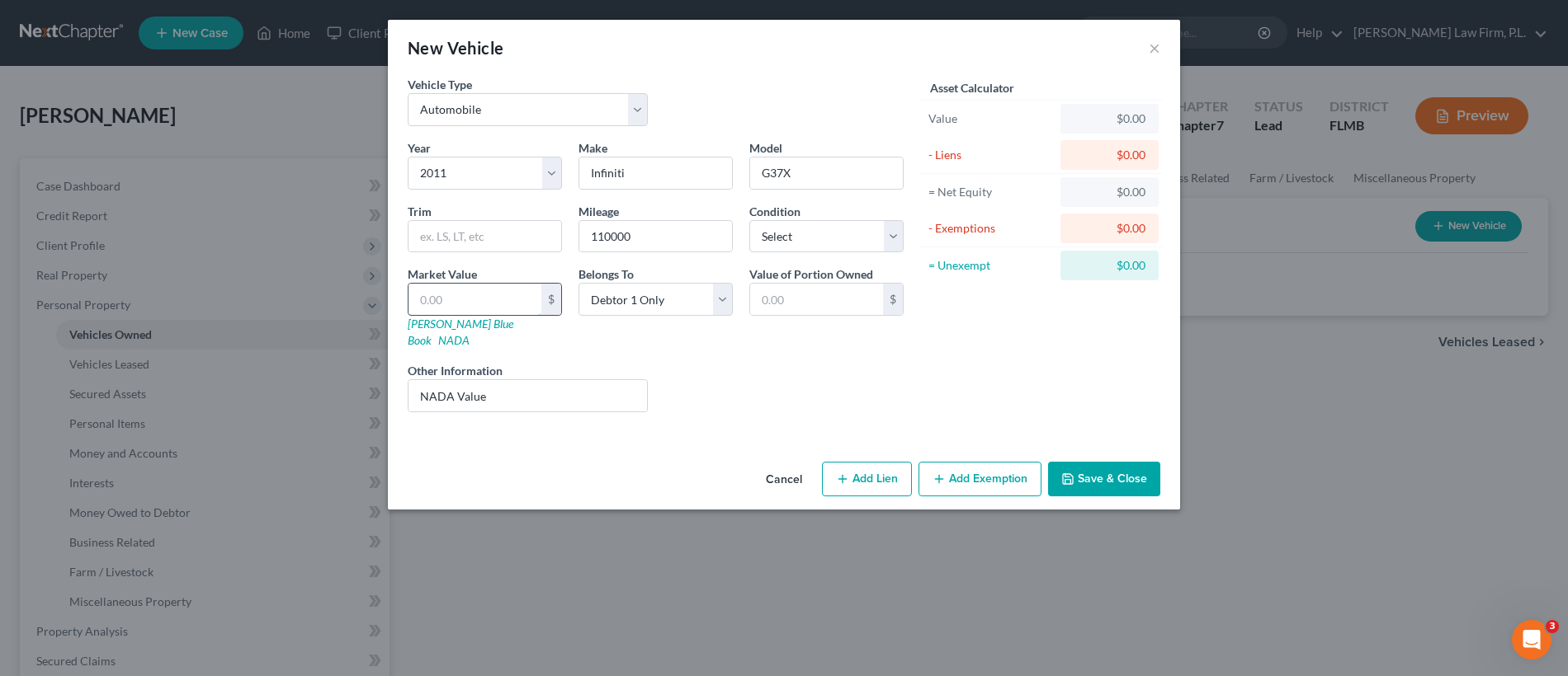
type input "5,125.00"
type input "$5,125"
click at [1120, 462] on button "Save & Close" at bounding box center [1104, 478] width 112 height 34
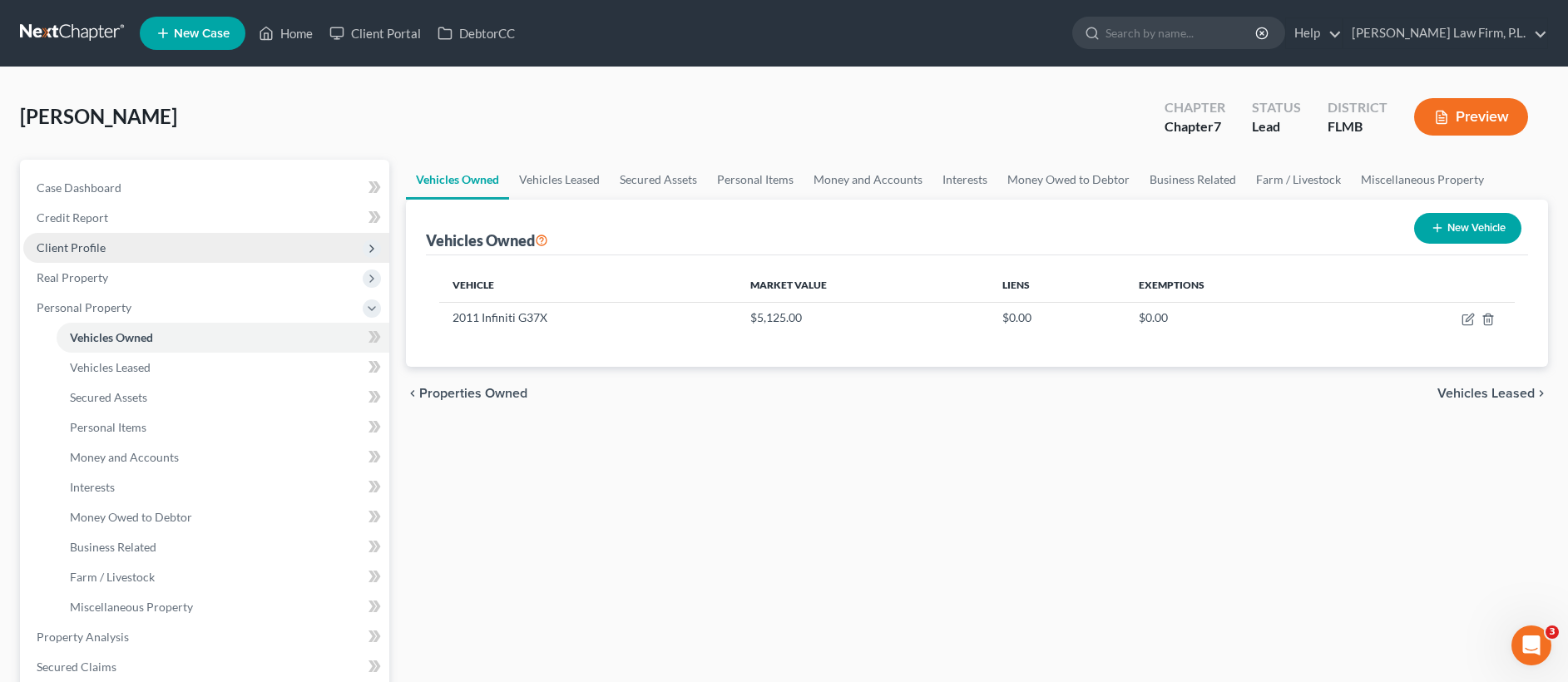
click at [134, 233] on span "Client Profile" at bounding box center [206, 248] width 366 height 30
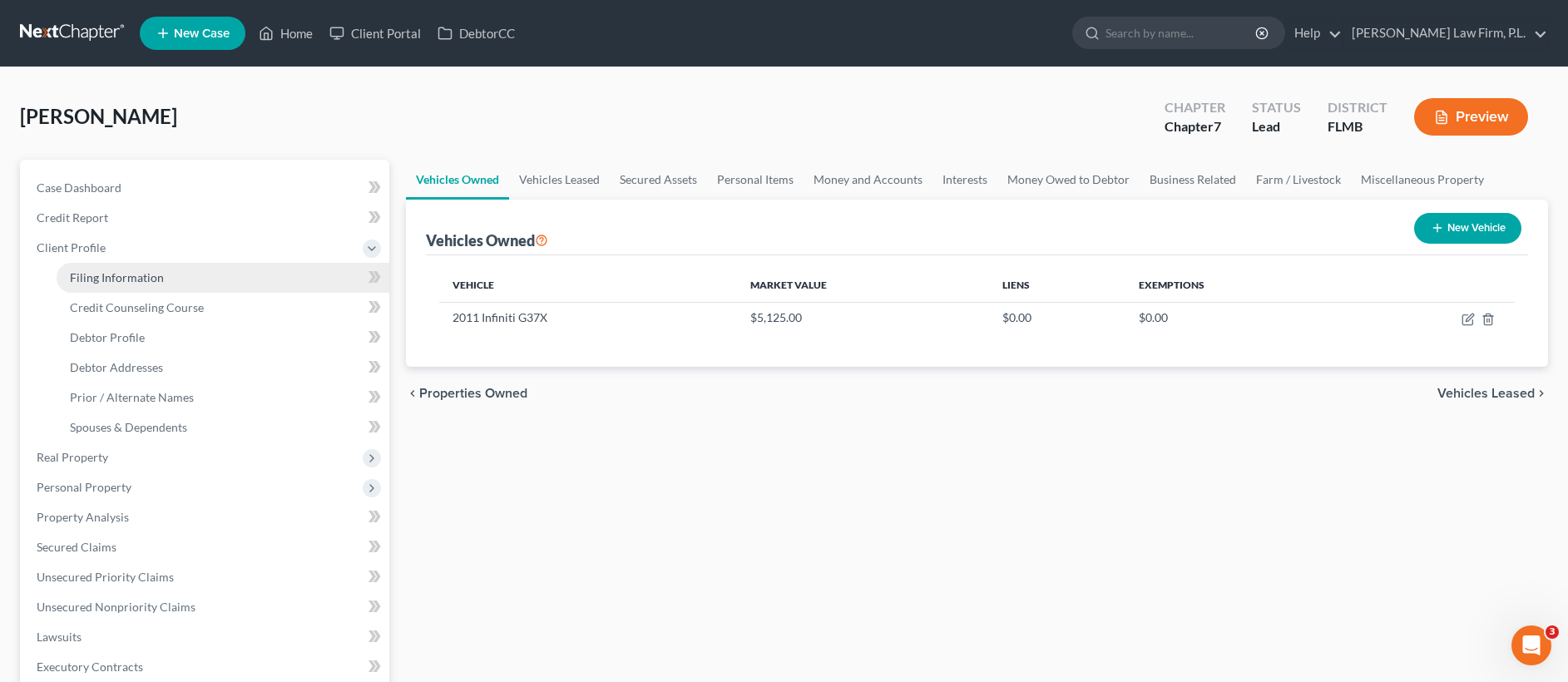
click at [117, 274] on span "Filing Information" at bounding box center [117, 277] width 94 height 14
select select "1"
select select "0"
select select "15"
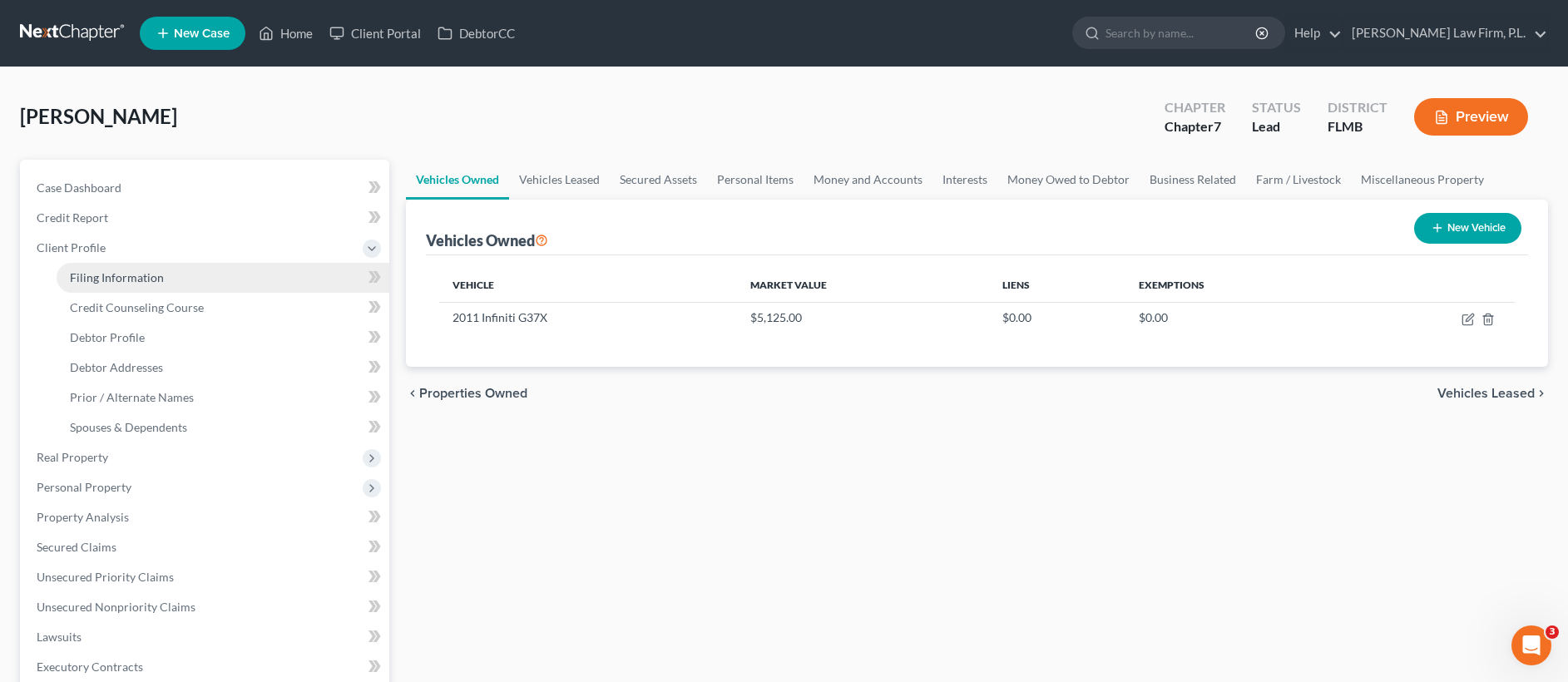
select select "0"
select select "9"
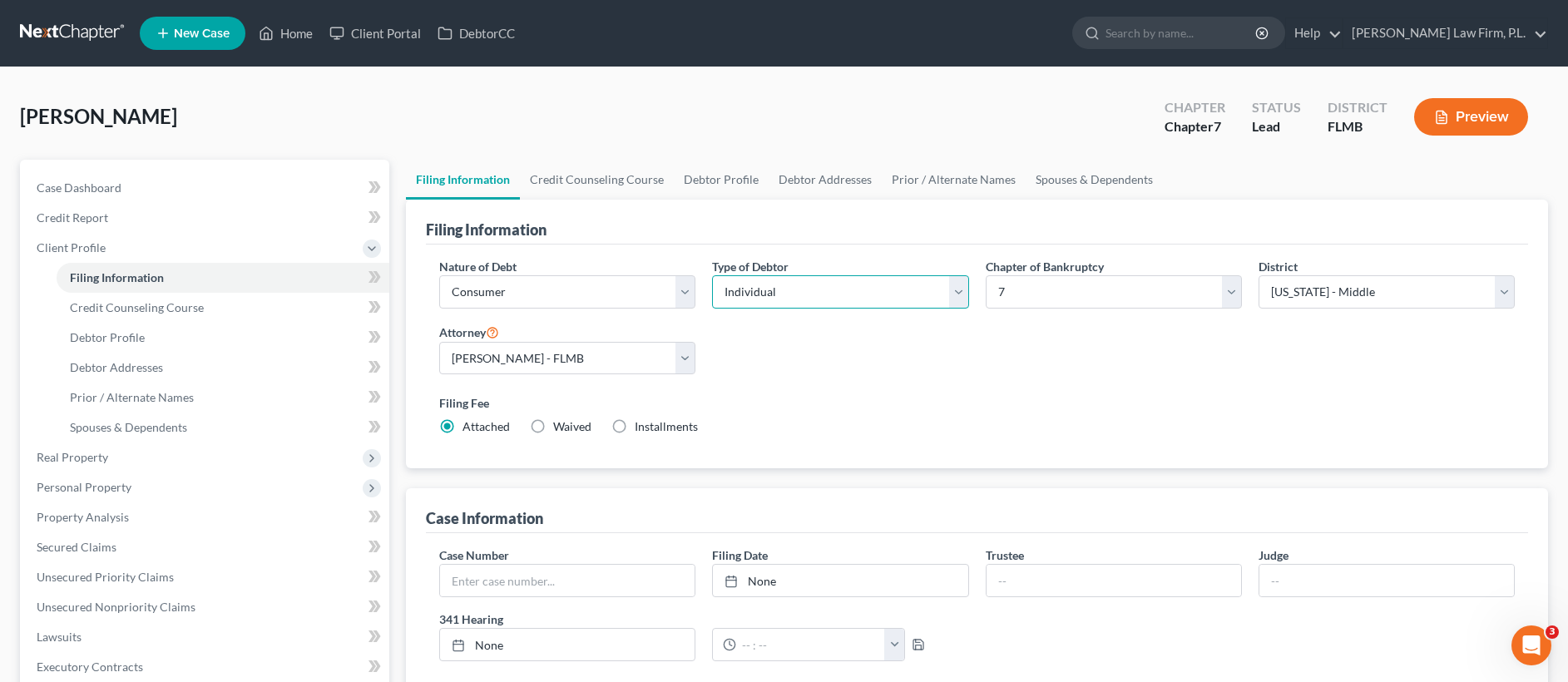
click at [806, 300] on select "Select Individual Joint" at bounding box center [840, 292] width 256 height 33
select select "1"
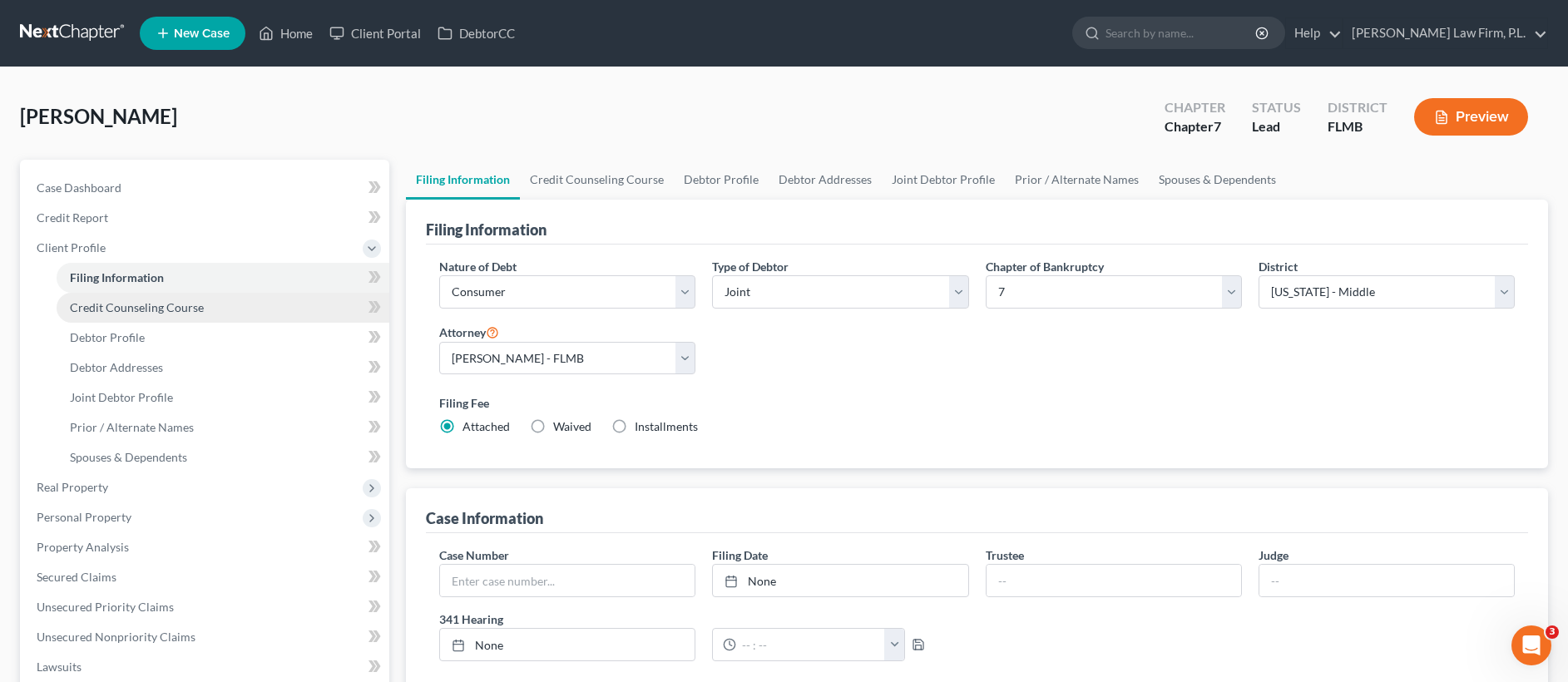
click at [237, 304] on link "Credit Counseling Course" at bounding box center [223, 308] width 333 height 30
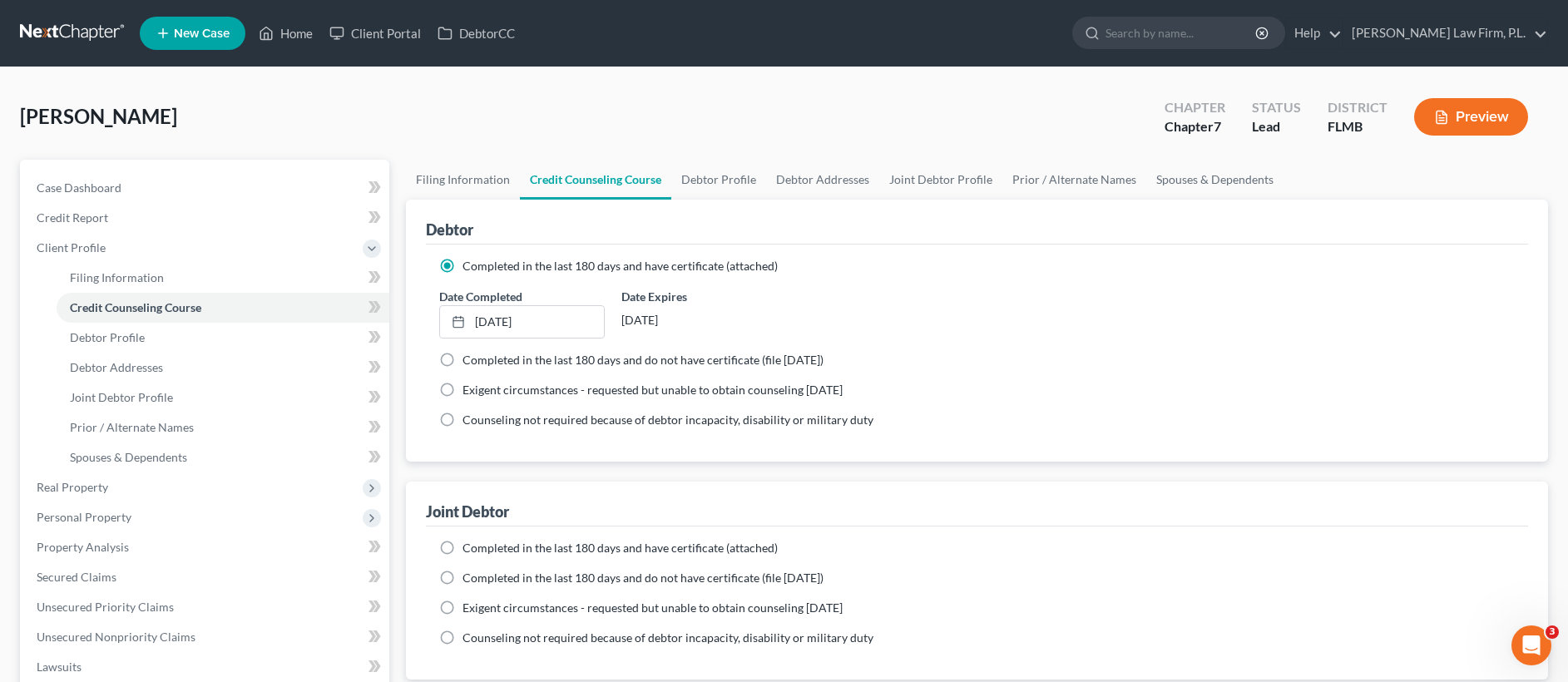
scroll to position [121, 0]
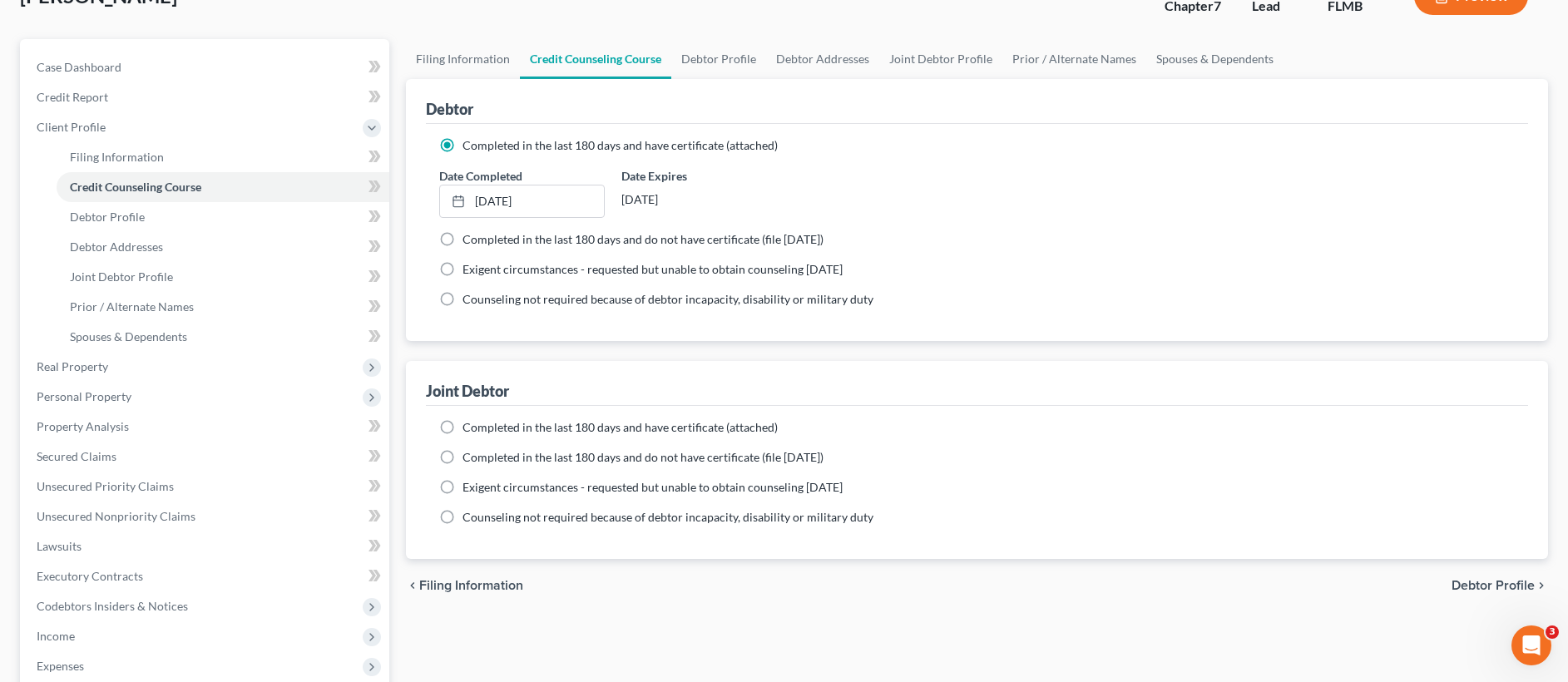
click at [497, 413] on div "Completed in the last 180 days and have certificate (attached) Date Completed N…" at bounding box center [977, 482] width 1102 height 153
click at [496, 428] on span "Completed in the last 180 days and have certificate (attached)" at bounding box center [619, 427] width 315 height 14
click at [480, 428] on input "Completed in the last 180 days and have certificate (attached)" at bounding box center [474, 424] width 11 height 11
radio input "true"
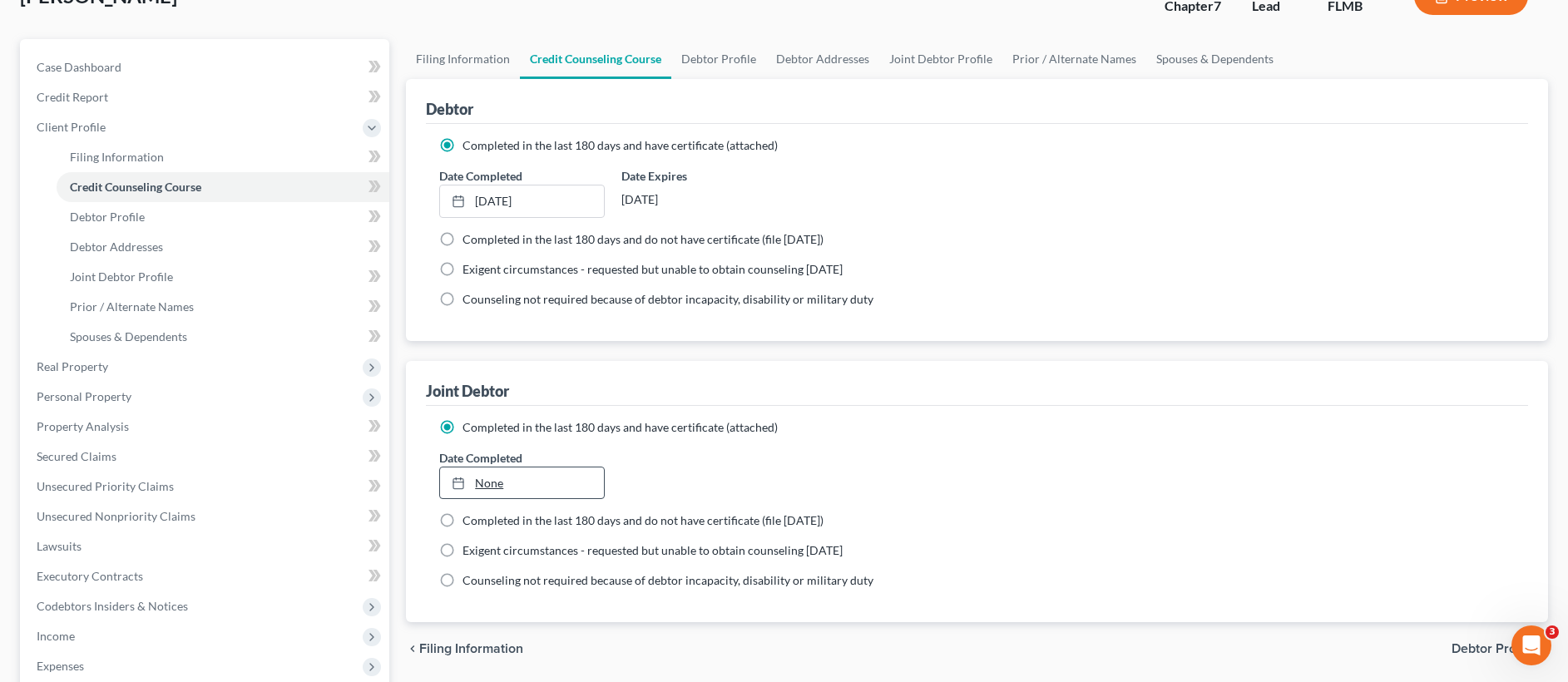
click at [483, 484] on link "None" at bounding box center [522, 483] width 164 height 31
type input "8/15/2025"
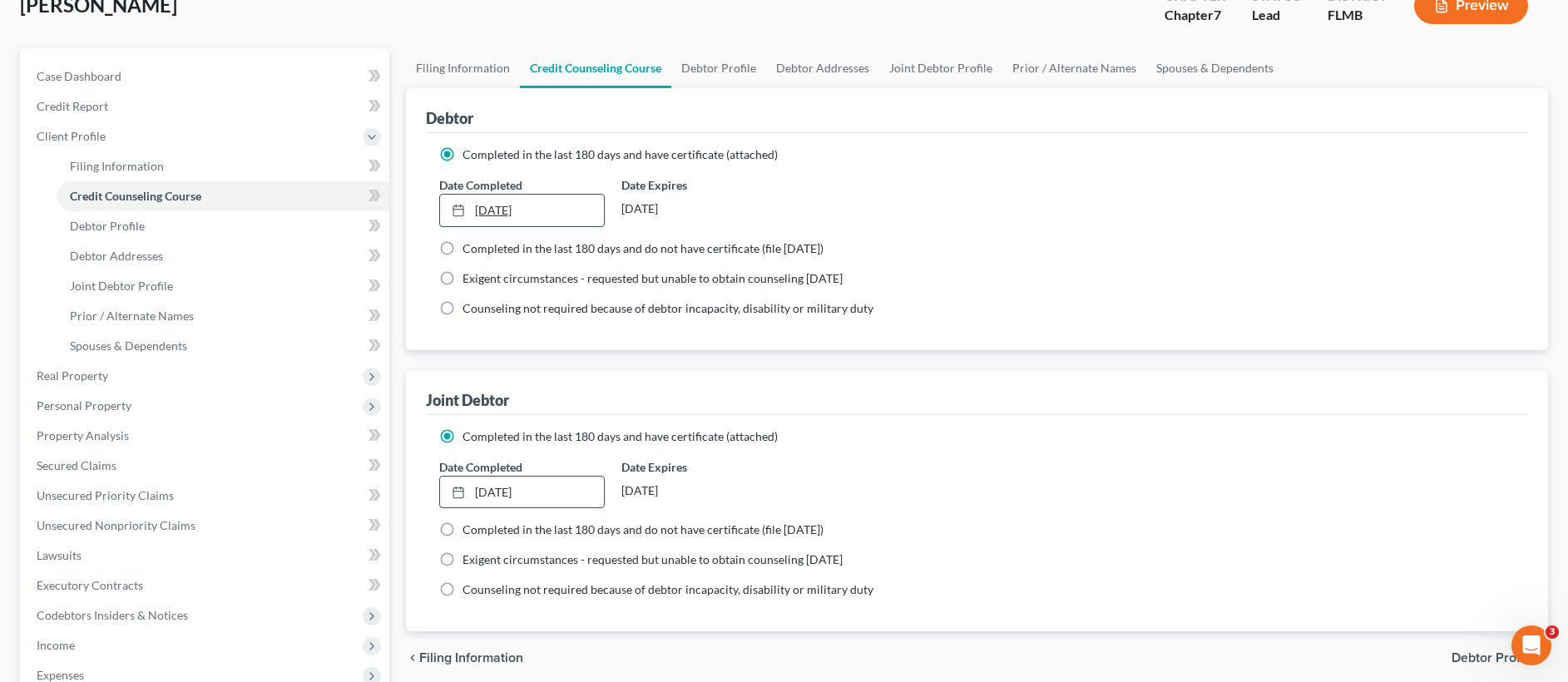
scroll to position [0, 0]
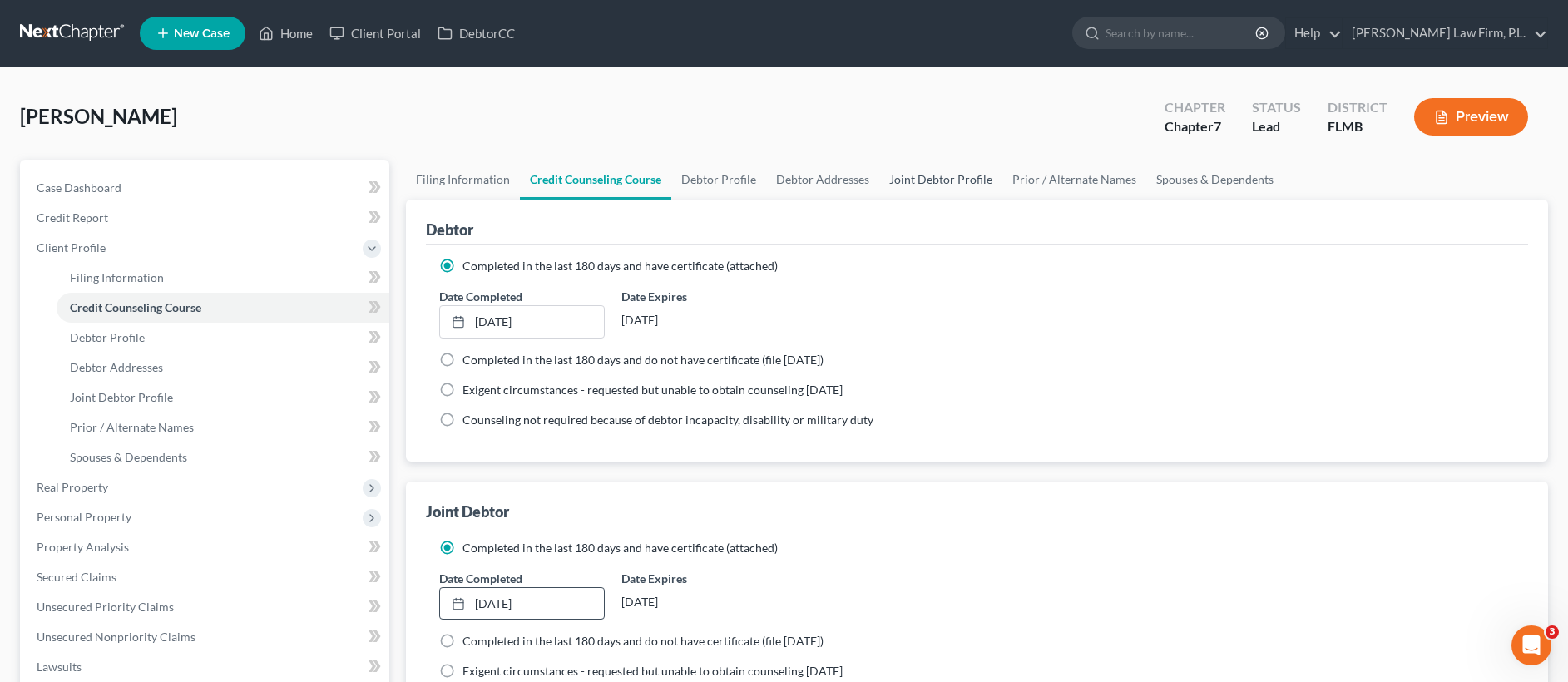
click at [932, 184] on link "Joint Debtor Profile" at bounding box center [941, 179] width 123 height 40
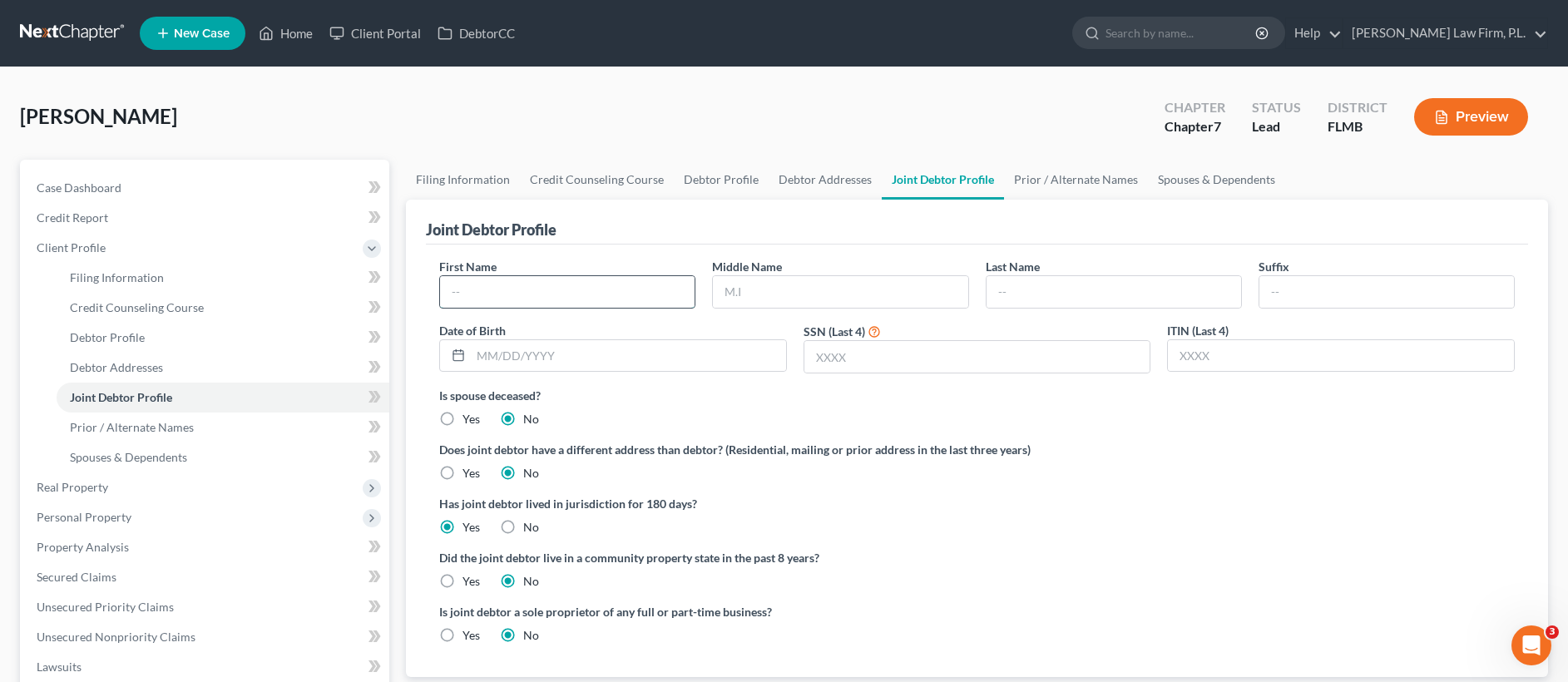
click at [488, 287] on input "text" at bounding box center [567, 292] width 254 height 31
type input "Sheryl"
type input "Basile"
click at [539, 351] on input "text" at bounding box center [628, 356] width 315 height 31
type input "10/26/1968"
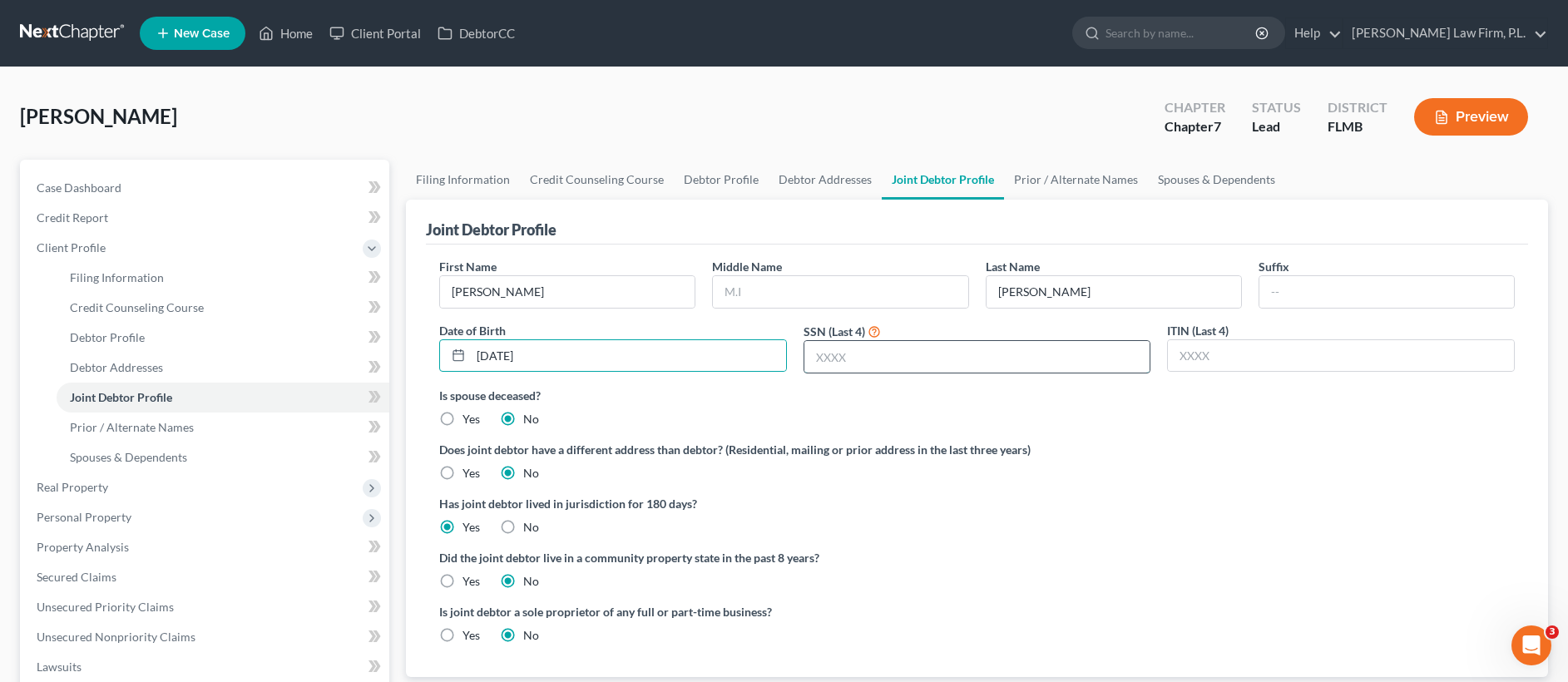
click at [836, 357] on input "text" at bounding box center [977, 357] width 346 height 31
type input "1975"
click at [127, 223] on link "Credit Report" at bounding box center [206, 217] width 366 height 30
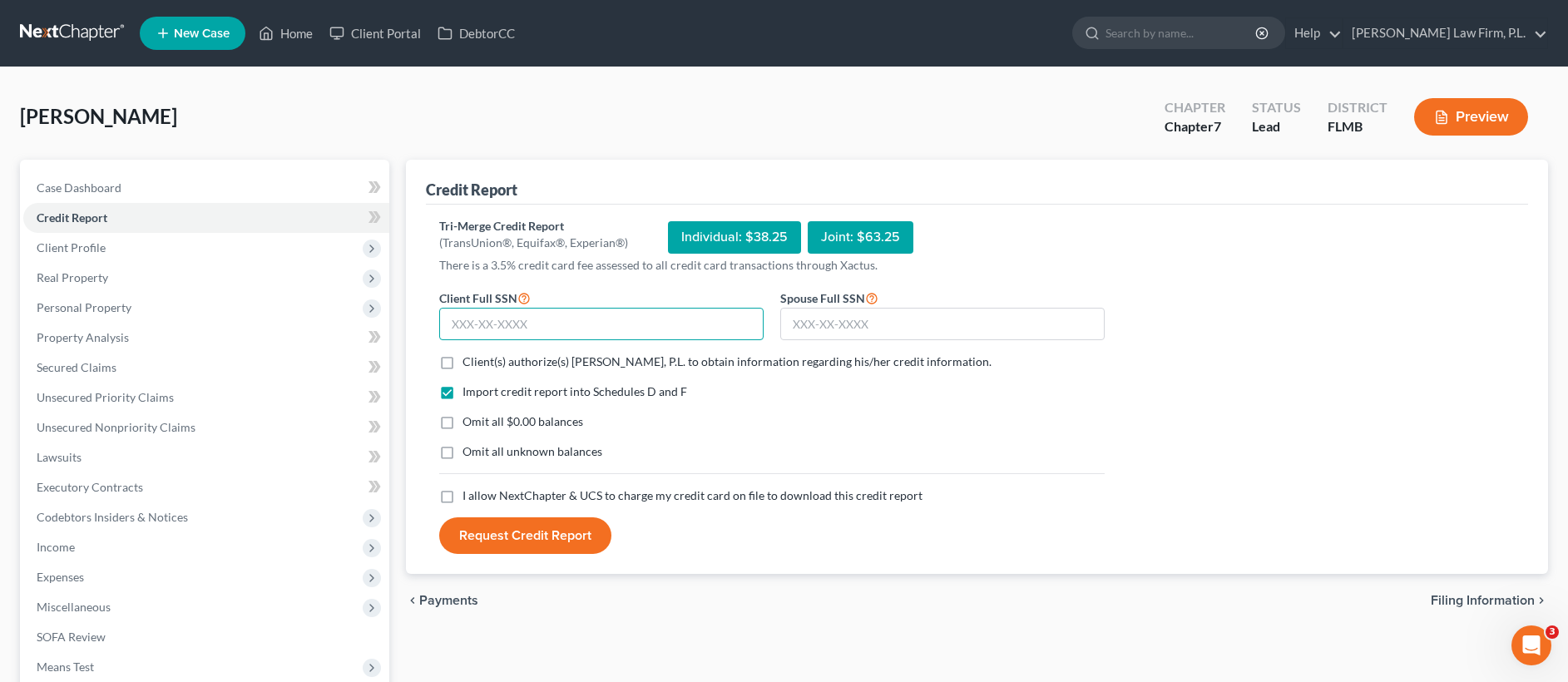
click at [510, 327] on input "text" at bounding box center [602, 324] width 324 height 33
type input "011-54-8492"
type input "024-46-1975"
click at [462, 364] on label "Client(s) authorize(s) Martin Law Firm, P.L. to obtain information regarding hi…" at bounding box center [727, 362] width 529 height 17
click at [469, 364] on input "Client(s) authorize(s) Martin Law Firm, P.L. to obtain information regarding hi…" at bounding box center [474, 358] width 11 height 11
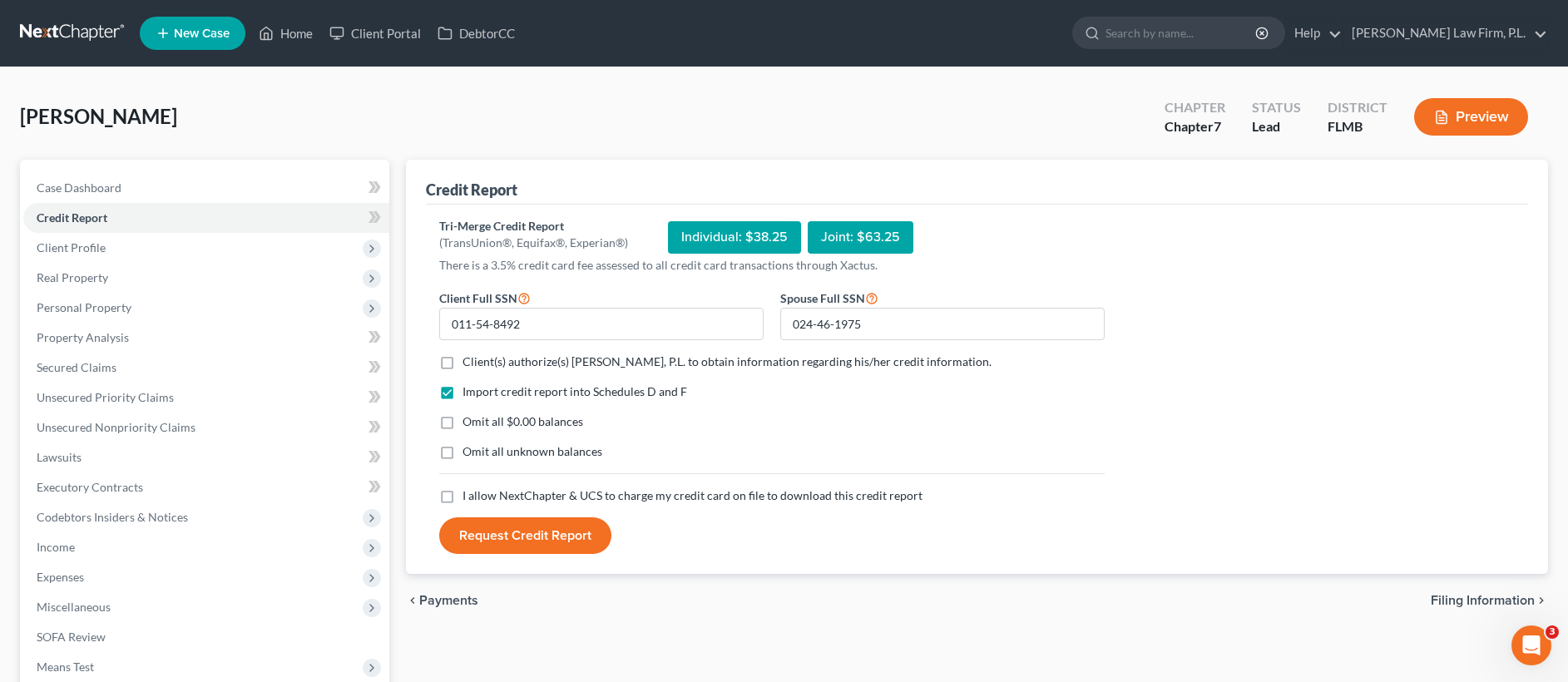
checkbox input "true"
click at [462, 422] on label "Omit all $0.00 balances" at bounding box center [522, 422] width 121 height 17
click at [469, 422] on input "Omit all $0.00 balances" at bounding box center [474, 418] width 11 height 11
checkbox input "true"
click at [462, 494] on label "I allow NextChapter & UCS to charge my credit card on file to download this cre…" at bounding box center [692, 496] width 460 height 17
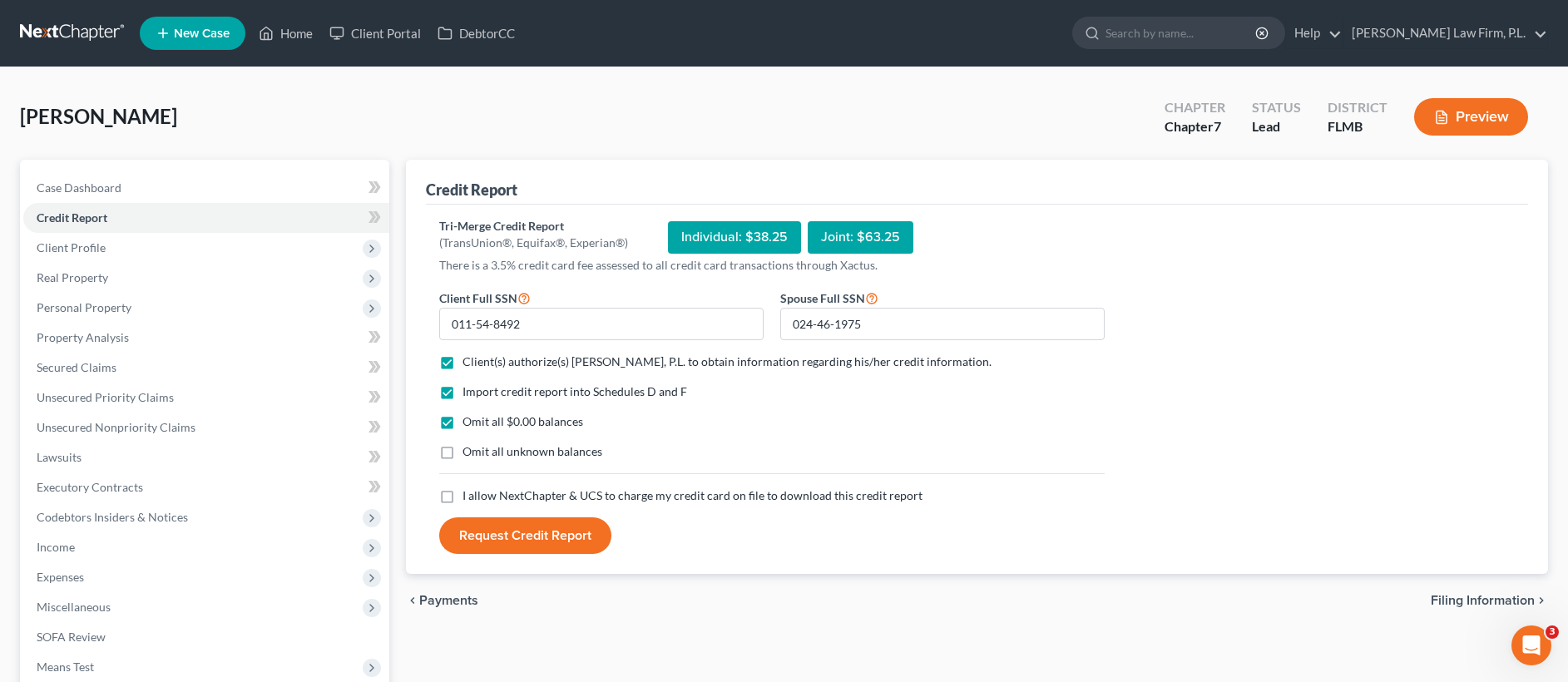
click at [469, 494] on input "I allow NextChapter & UCS to charge my credit card on file to download this cre…" at bounding box center [474, 493] width 11 height 11
checkbox input "true"
click at [529, 529] on button "Request Credit Report" at bounding box center [525, 535] width 172 height 36
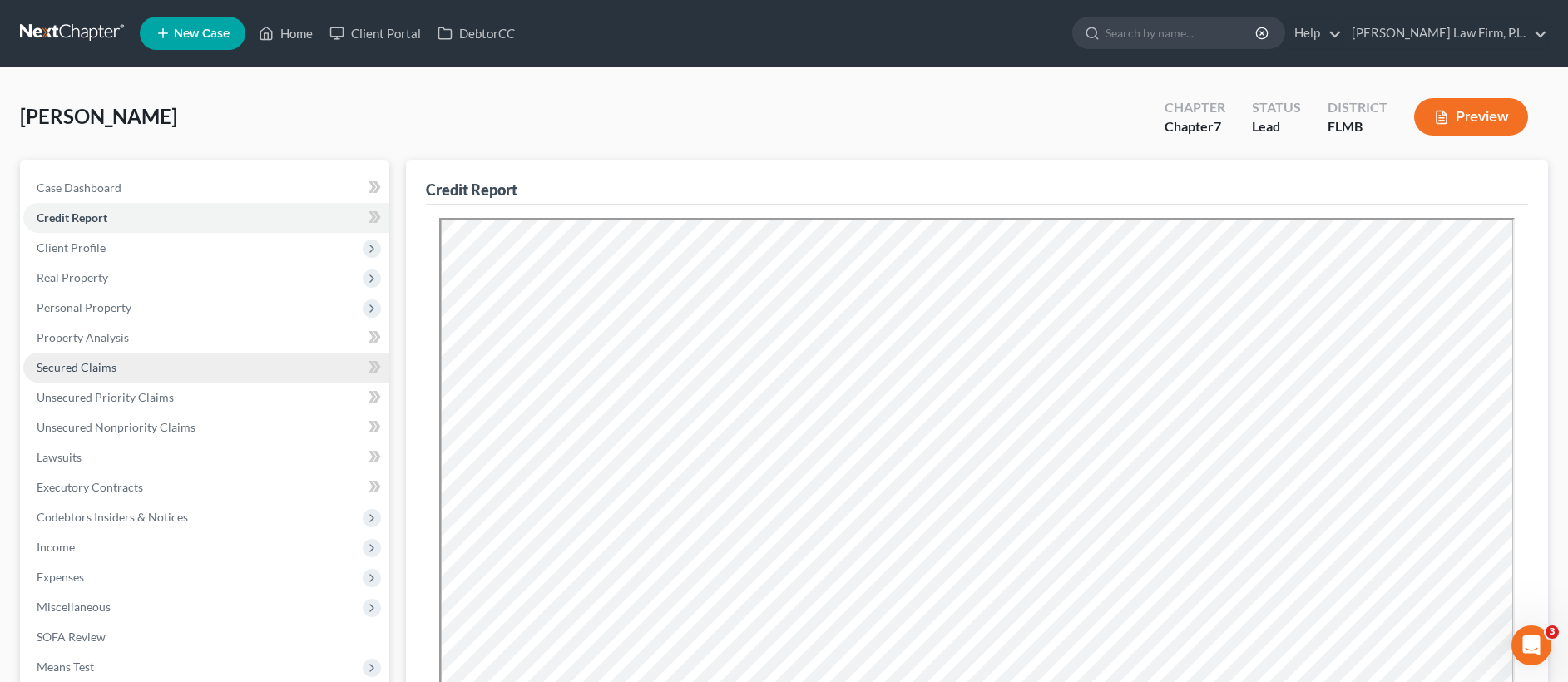
click at [111, 353] on link "Secured Claims" at bounding box center [206, 367] width 366 height 30
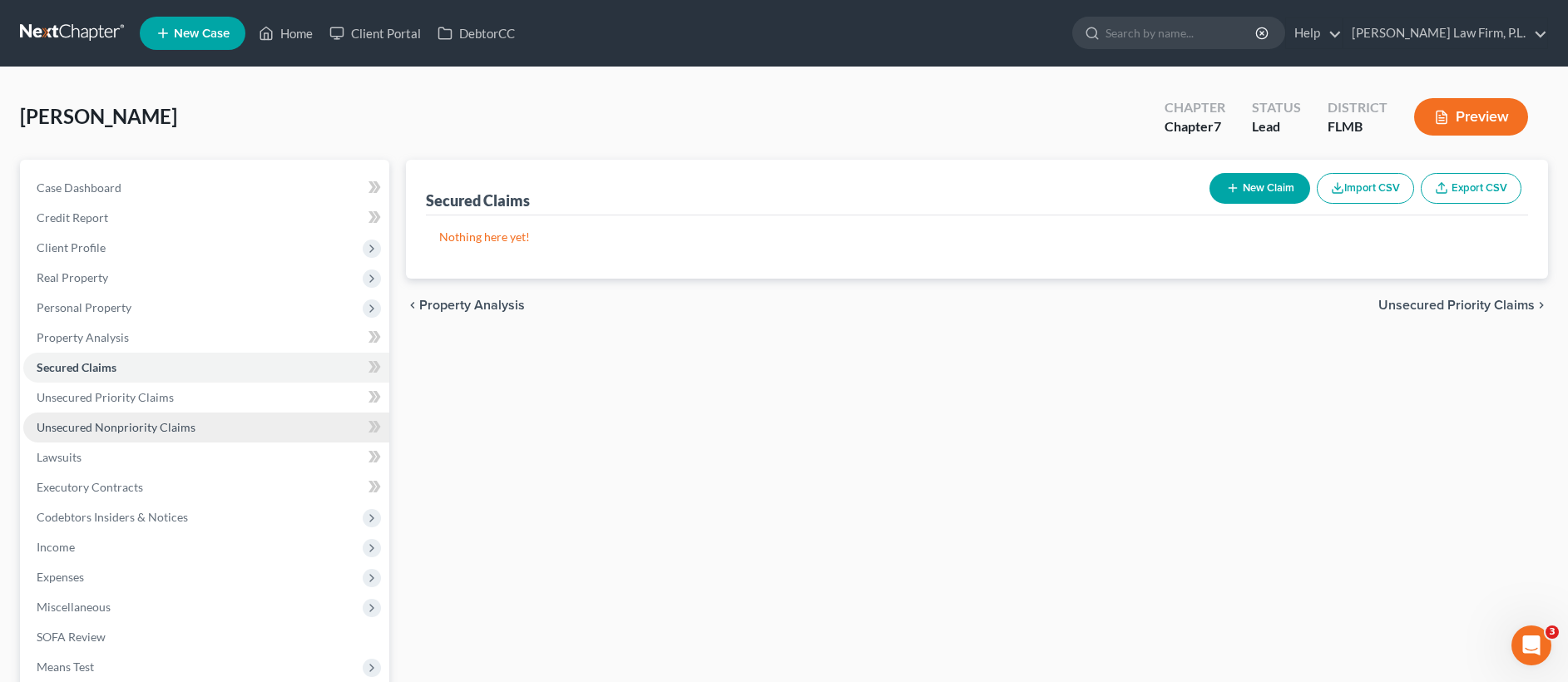
click at [98, 425] on span "Unsecured Nonpriority Claims" at bounding box center [116, 427] width 159 height 14
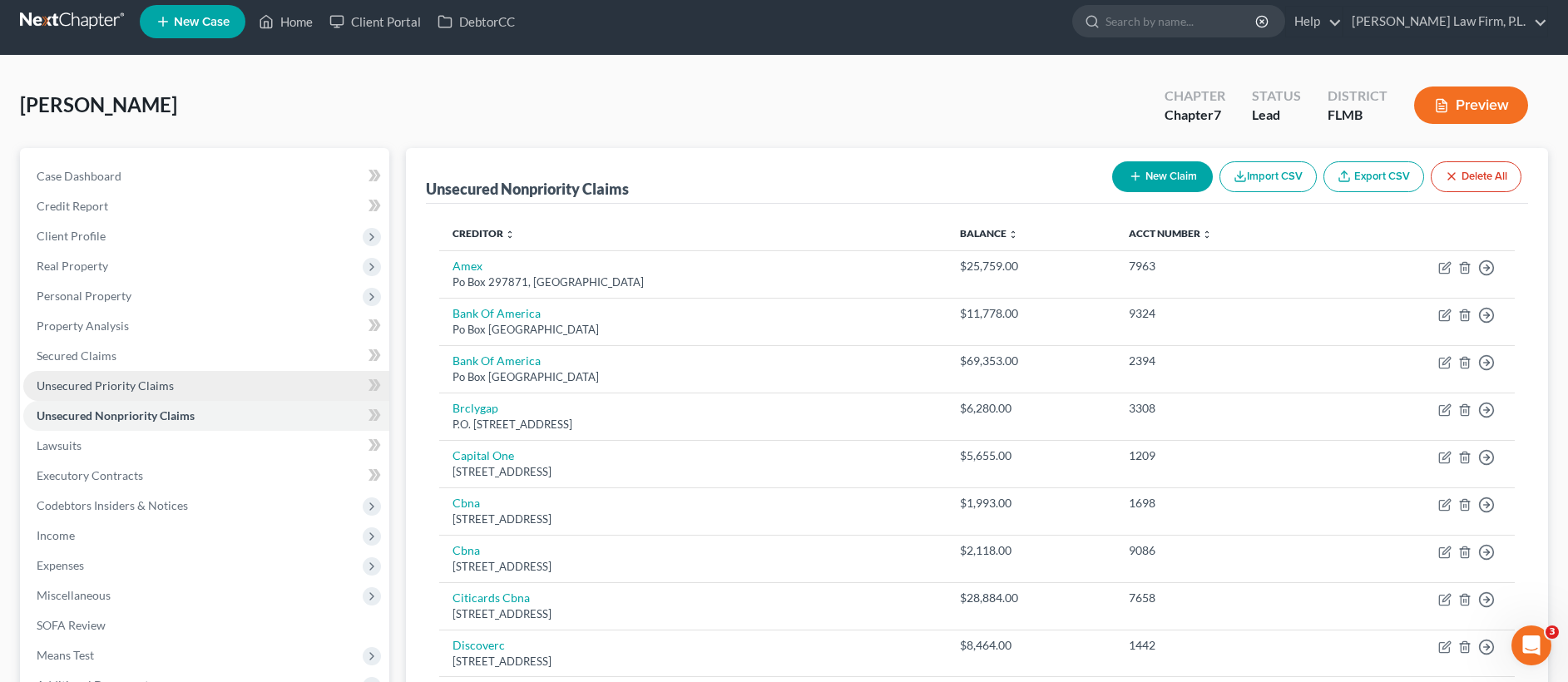
scroll to position [17, 0]
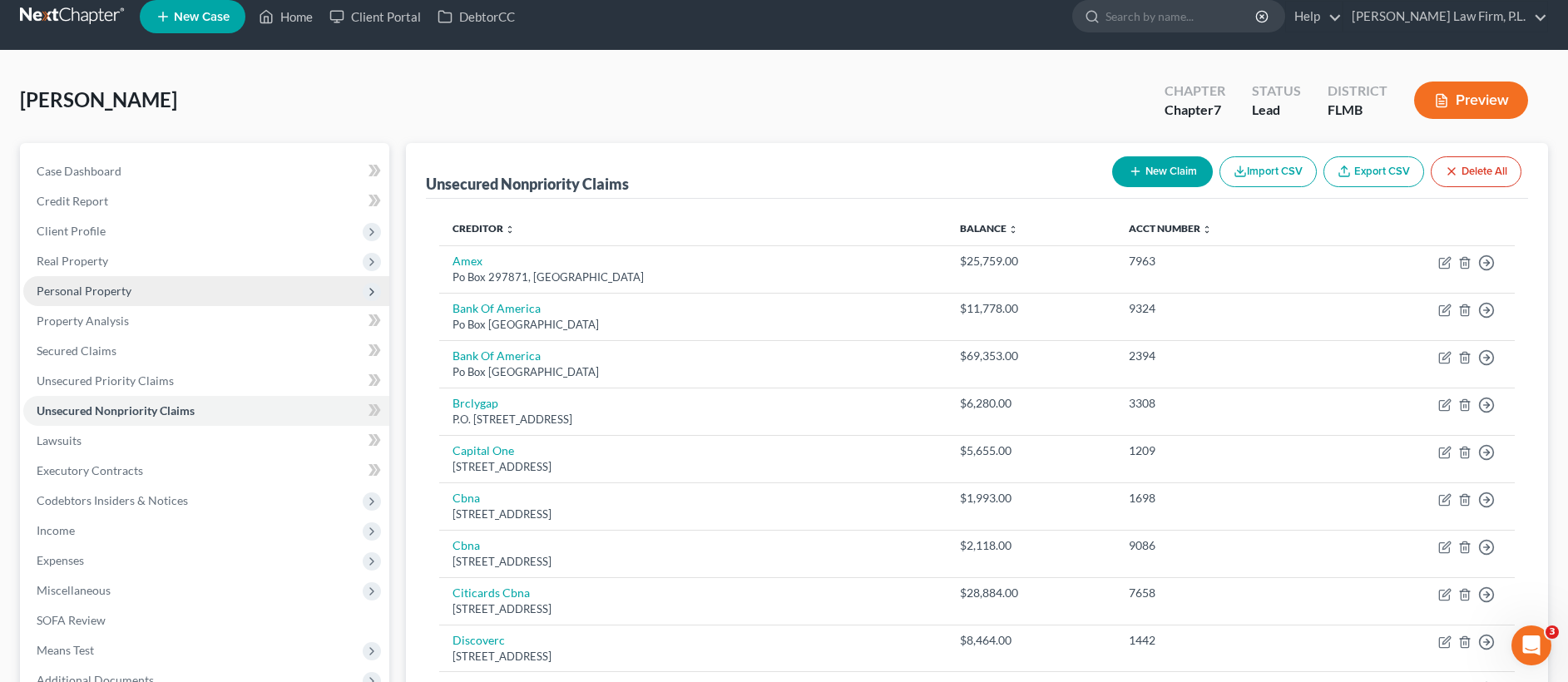
click at [196, 295] on span "Personal Property" at bounding box center [206, 291] width 366 height 30
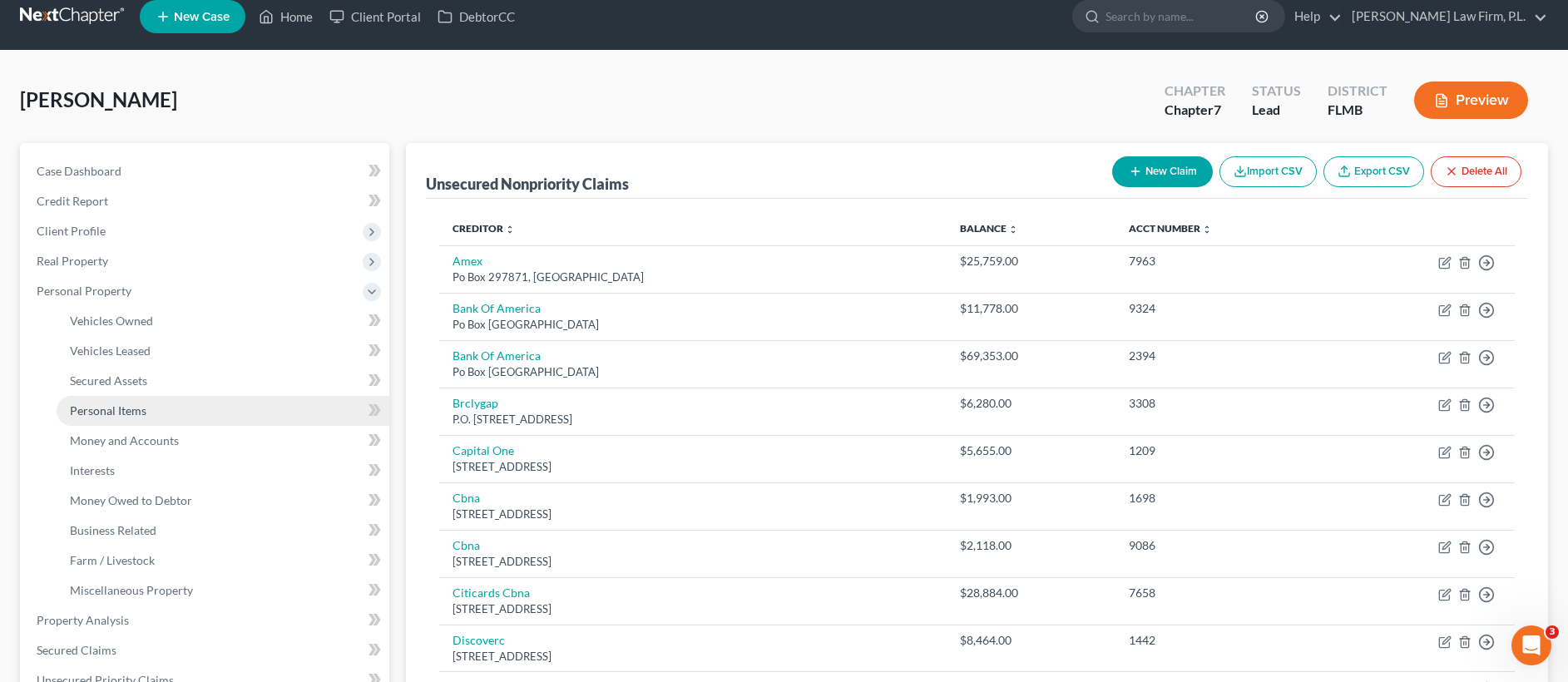
click at [167, 412] on link "Personal Items" at bounding box center [223, 411] width 333 height 30
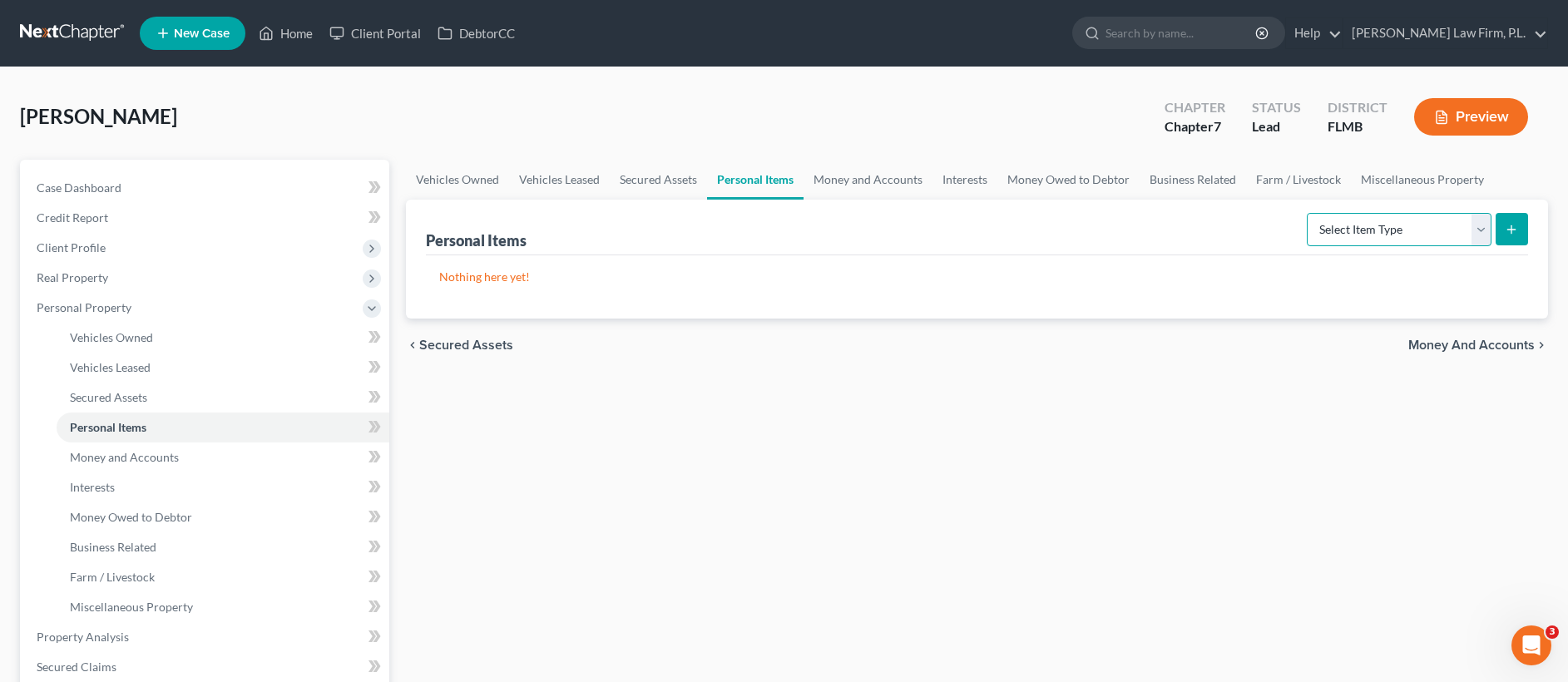
click at [1396, 216] on select "Select Item Type Clothing Collectibles Of Value Electronics Firearms Household …" at bounding box center [1399, 229] width 185 height 33
select select "collectibles_of_value"
click at [1521, 237] on button "submit" at bounding box center [1511, 229] width 32 height 32
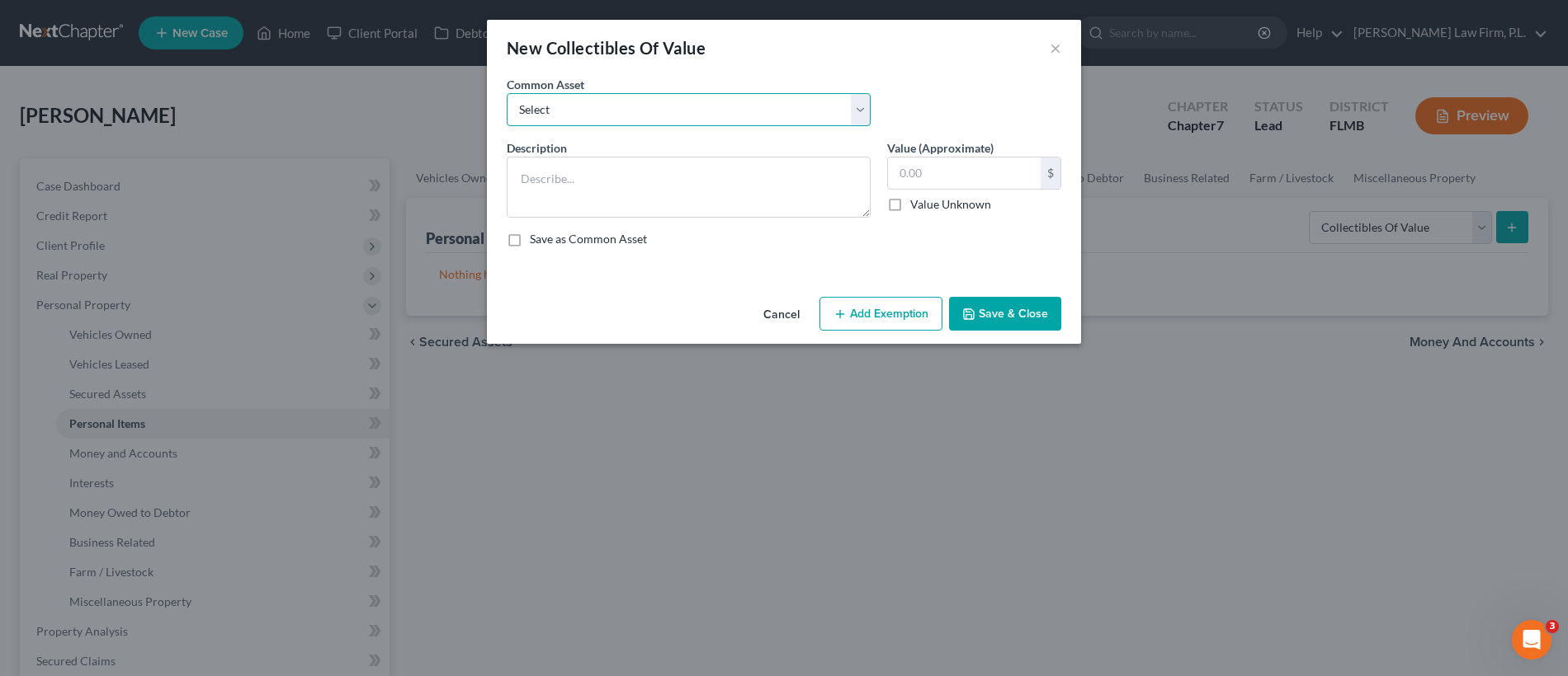
click at [654, 105] on select "Select Books, Pictures, Discs, Etc. Books, Pictures, Discs, Etc. Books, Picture…" at bounding box center [689, 109] width 364 height 33
select select "0"
type textarea "Books, Pictures, Discs, Etc."
type input "10.00"
click at [997, 319] on button "Save & Close" at bounding box center [1005, 313] width 112 height 34
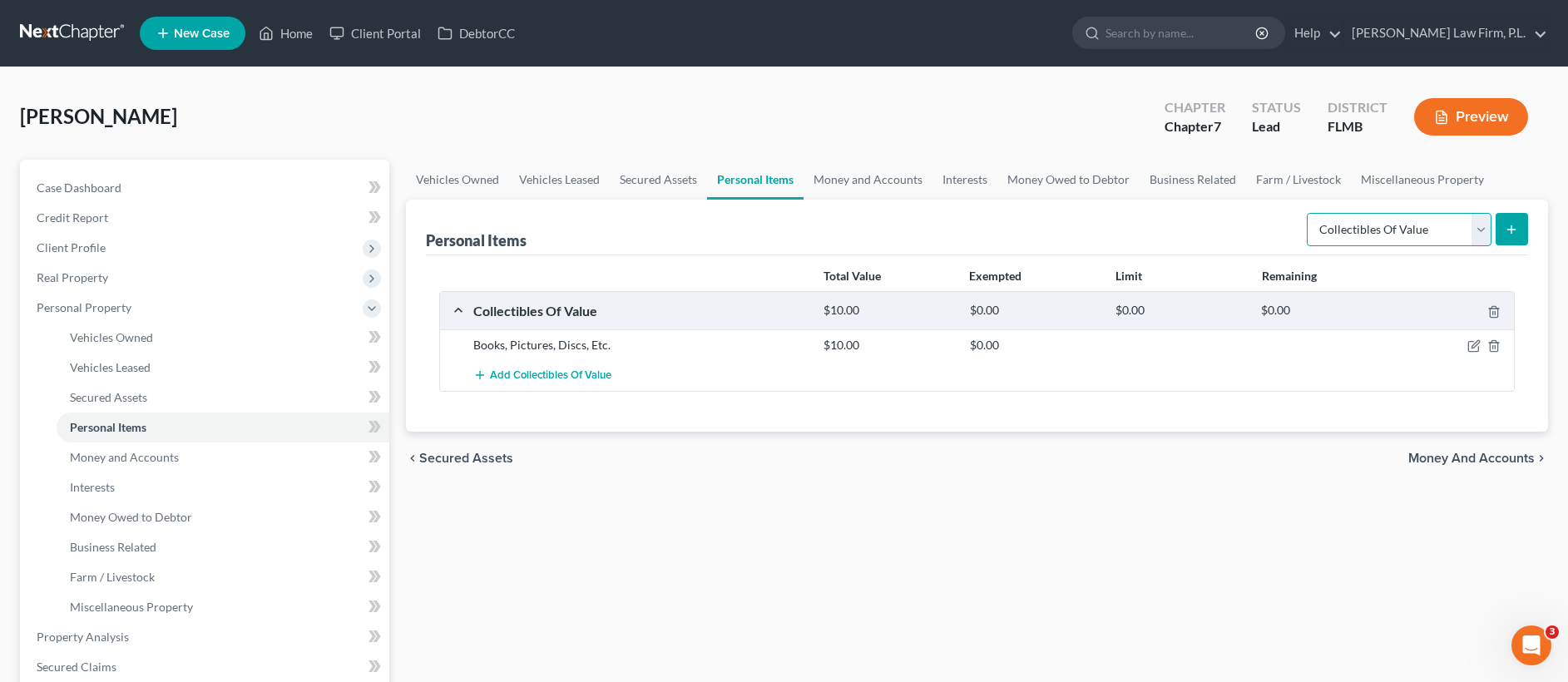
click at [1370, 220] on select "Select Item Type Clothing Collectibles Of Value Electronics Firearms Household …" at bounding box center [1399, 229] width 185 height 33
select select "clothing"
click at [1522, 232] on button "submit" at bounding box center [1511, 229] width 32 height 32
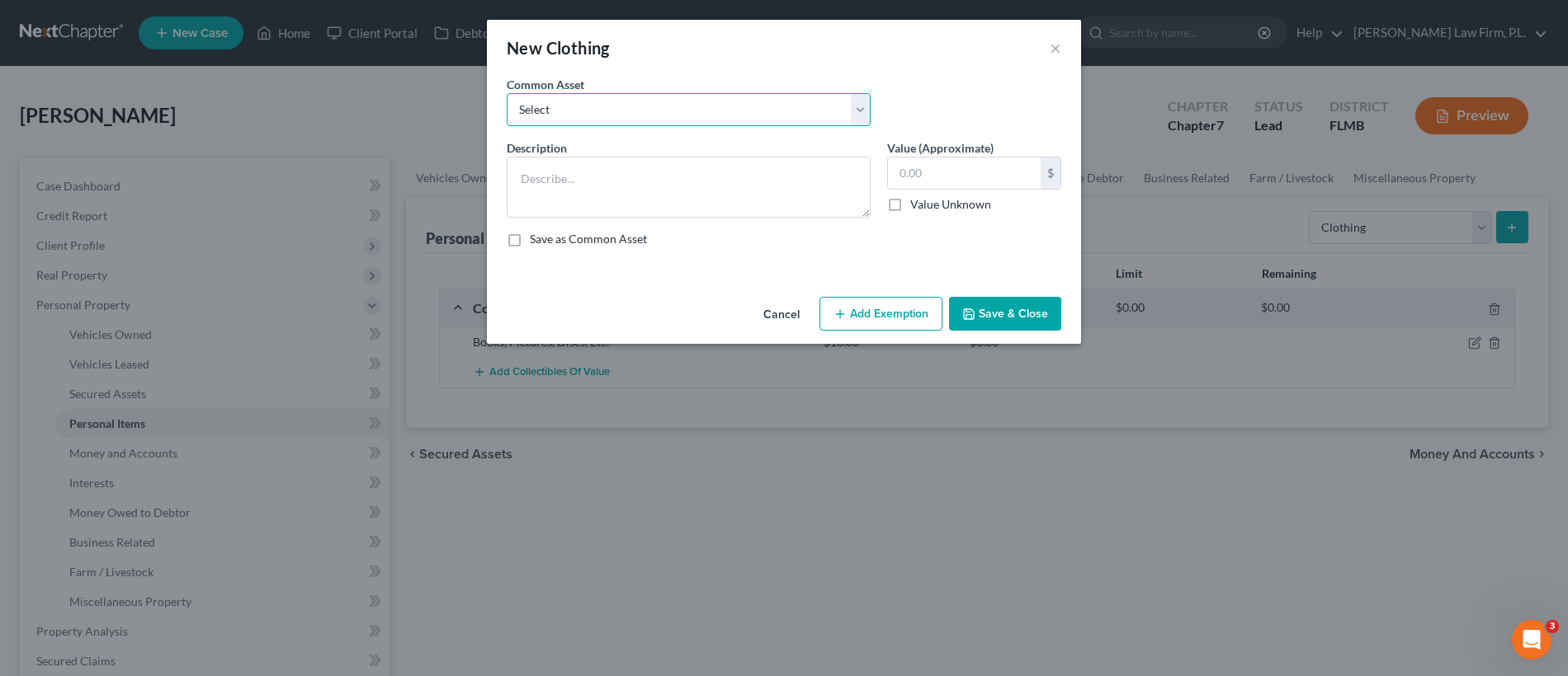
click at [810, 120] on select "Select Clothes" at bounding box center [689, 109] width 364 height 33
select select "0"
type textarea "Clothes"
type input "100.00"
click at [1000, 317] on button "Save & Close" at bounding box center [1005, 313] width 112 height 34
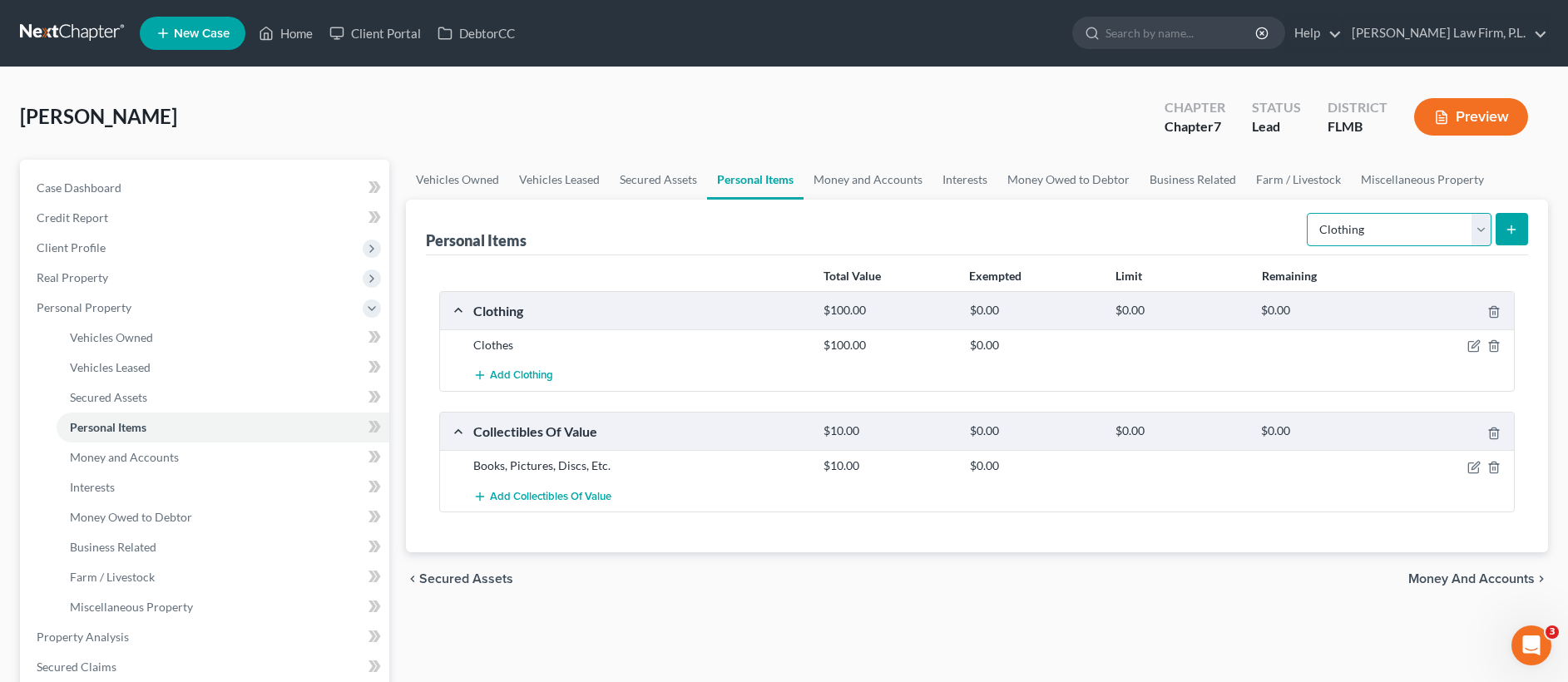
click at [1382, 224] on select "Select Item Type Clothing Collectibles Of Value Electronics Firearms Household …" at bounding box center [1399, 229] width 185 height 33
select select "household_goods"
click at [1500, 234] on button "submit" at bounding box center [1511, 229] width 32 height 32
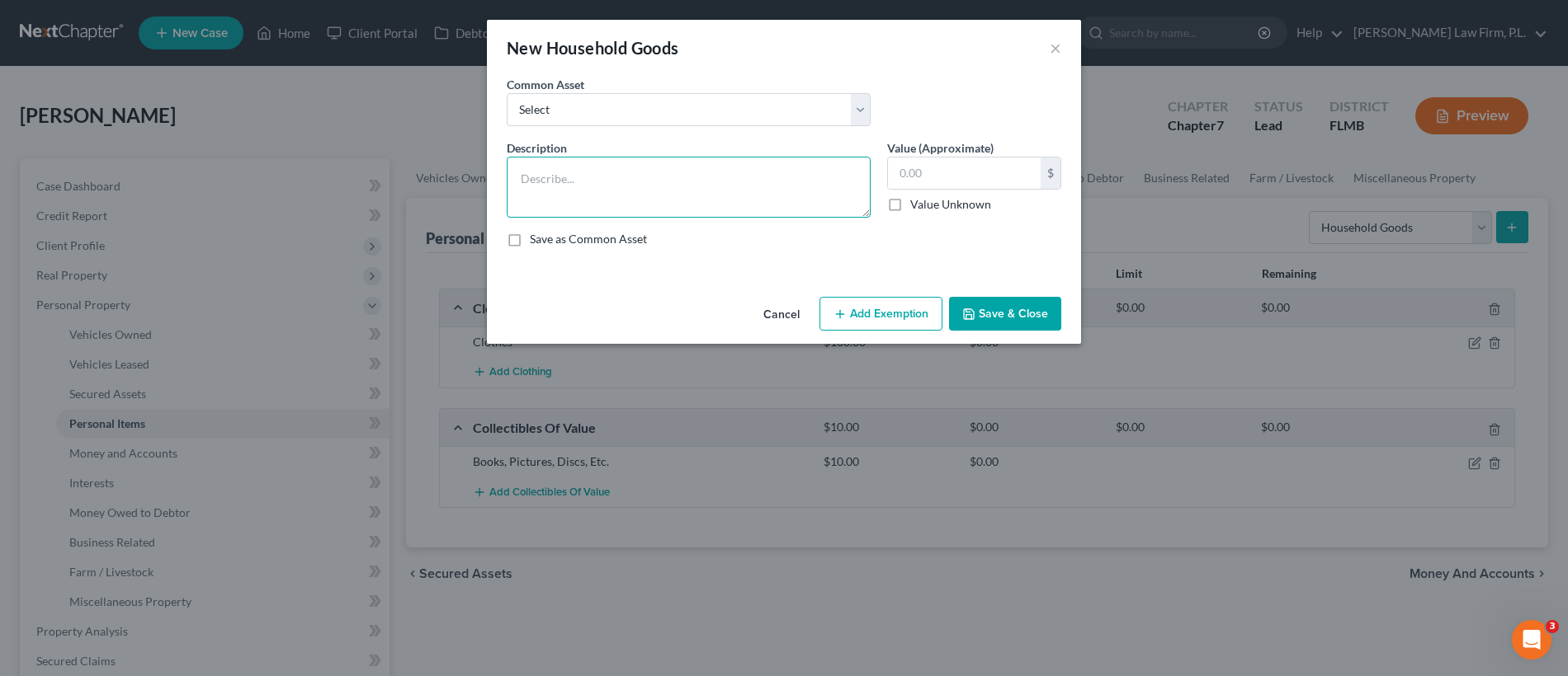
click at [624, 172] on textarea at bounding box center [689, 187] width 364 height 61
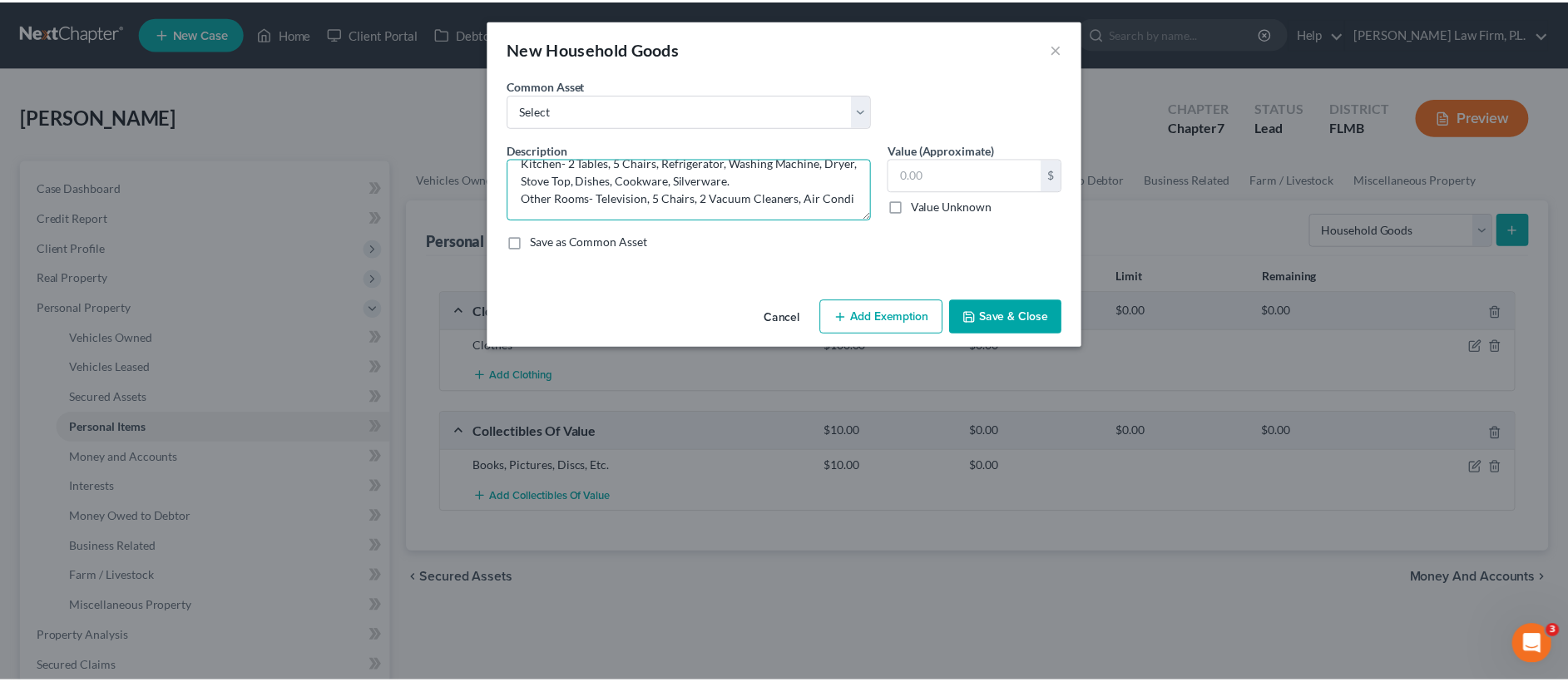
scroll to position [126, 0]
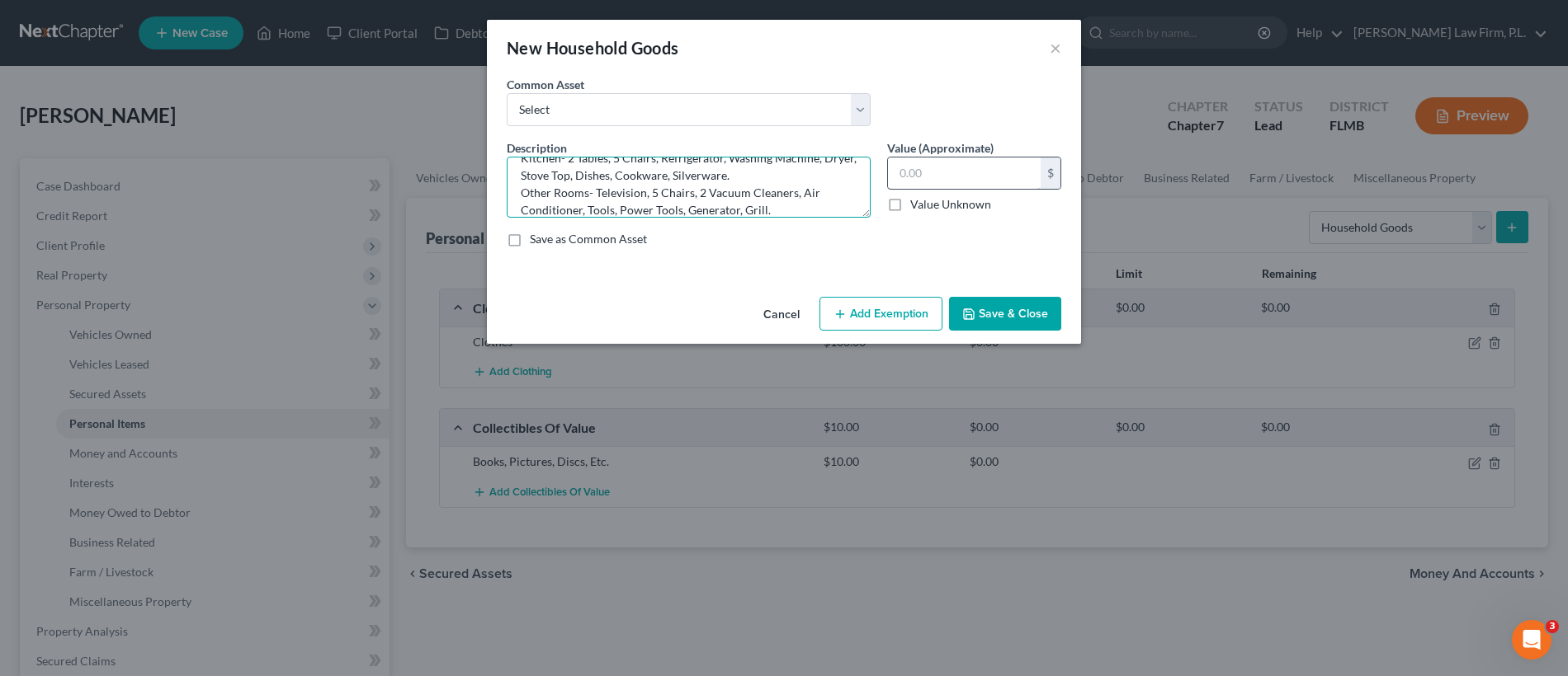
type textarea "Living Room- 2 Couches, Chair, Table, 2 Lamps, Television, DVD Player, 2 End Ta…"
click at [949, 171] on input "text" at bounding box center [964, 173] width 153 height 31
type input "2,000"
click at [1002, 322] on button "Save & Close" at bounding box center [1005, 313] width 112 height 34
